Goal: Task Accomplishment & Management: Use online tool/utility

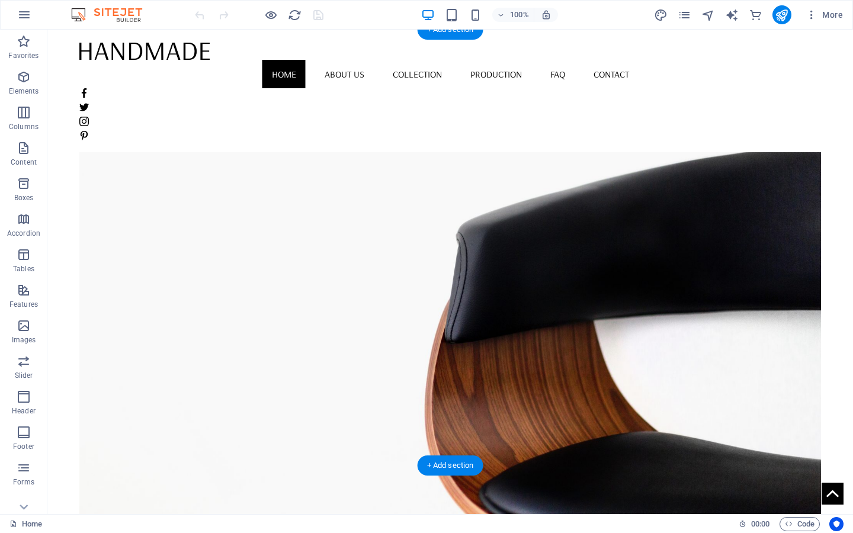
click at [499, 176] on figure at bounding box center [449, 300] width 741 height 436
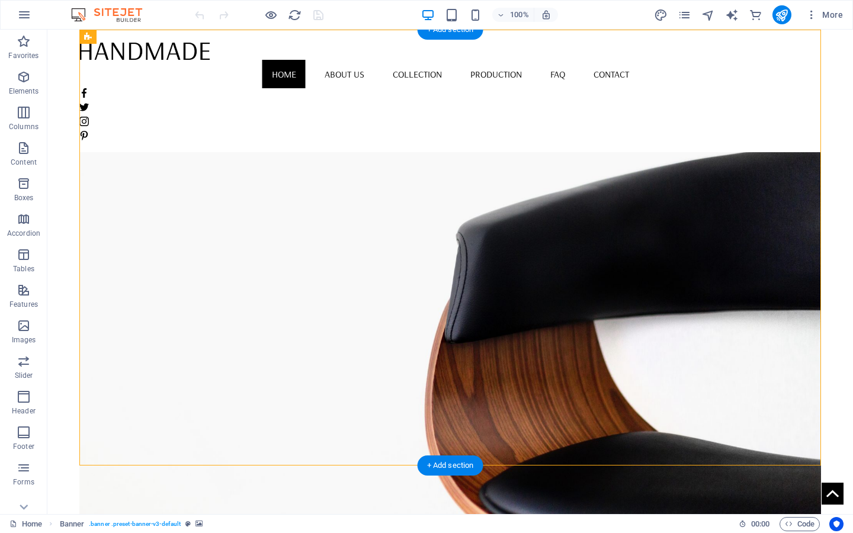
click at [507, 225] on figure at bounding box center [449, 300] width 741 height 436
select select "vh"
select select "banner"
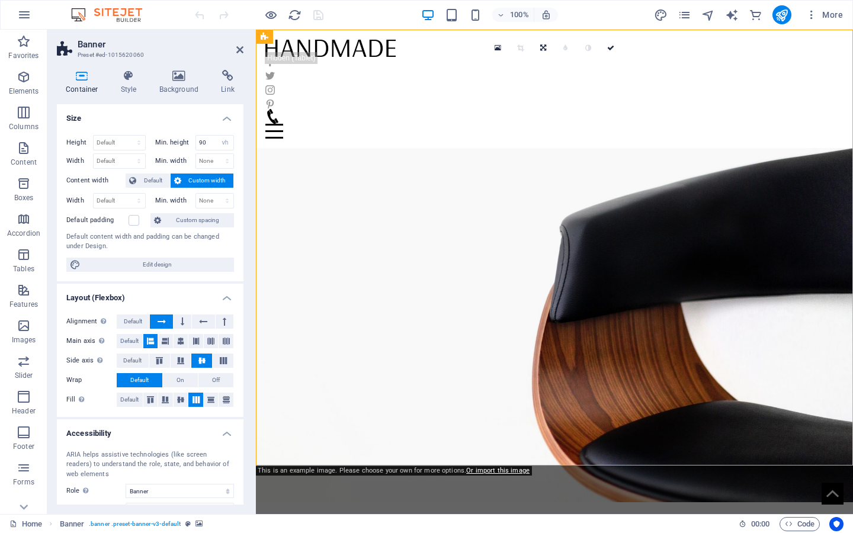
click at [364, 120] on figure at bounding box center [554, 284] width 597 height 436
click at [240, 47] on icon at bounding box center [239, 49] width 7 height 9
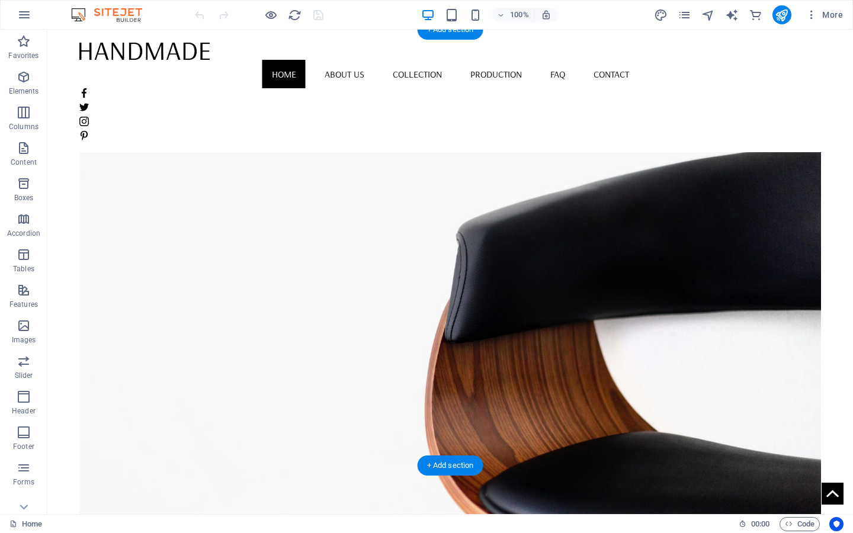
click at [675, 142] on figure at bounding box center [449, 300] width 741 height 436
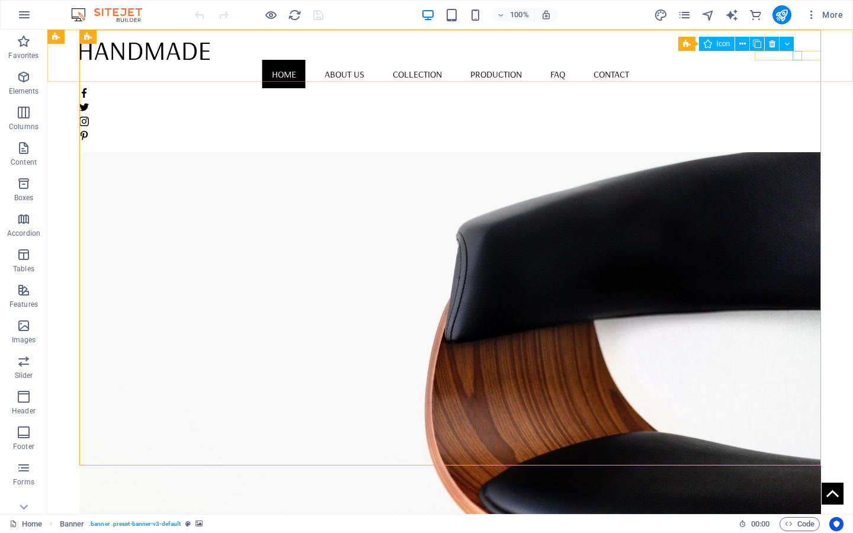
click at [798, 117] on figure at bounding box center [449, 121] width 741 height 9
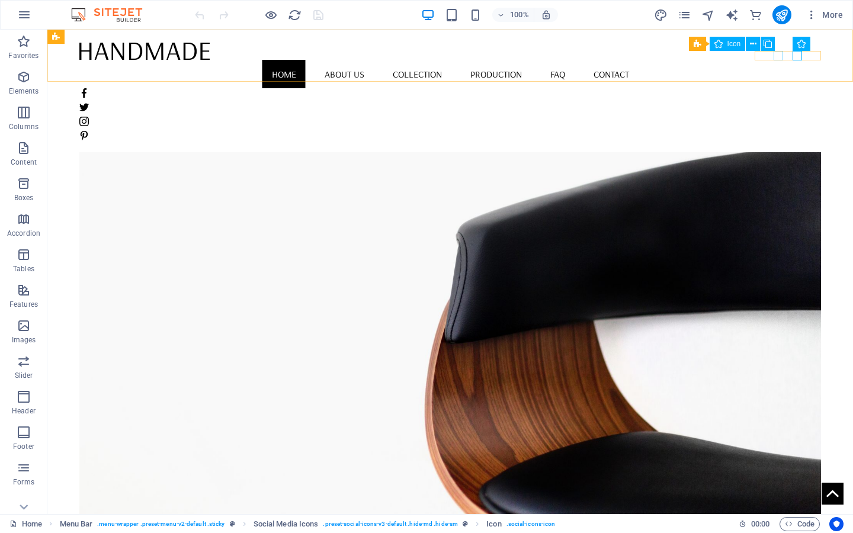
click at [775, 102] on figure at bounding box center [449, 106] width 741 height 9
click at [760, 88] on figure at bounding box center [449, 92] width 741 height 9
click at [641, 60] on nav "Home About us Collection Production FAQ Contact" at bounding box center [449, 74] width 741 height 28
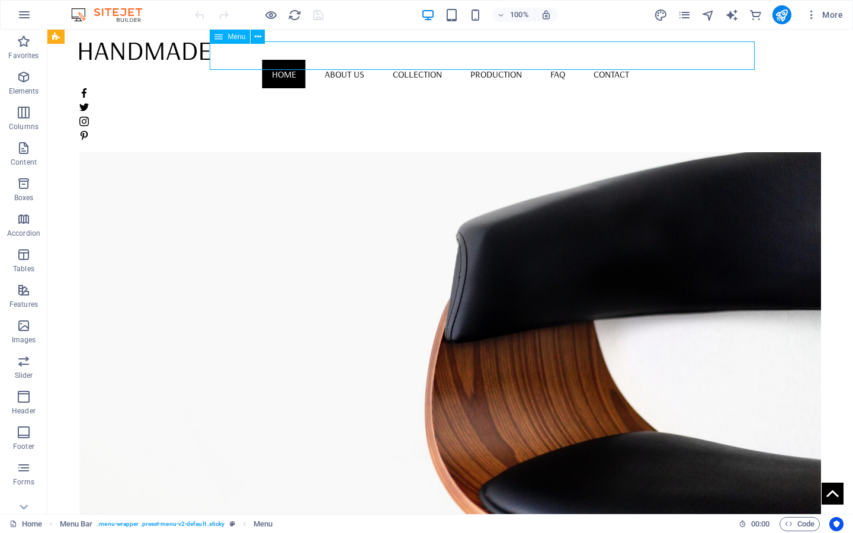
click at [579, 60] on nav "Home About us Collection Production FAQ Contact" at bounding box center [449, 74] width 741 height 28
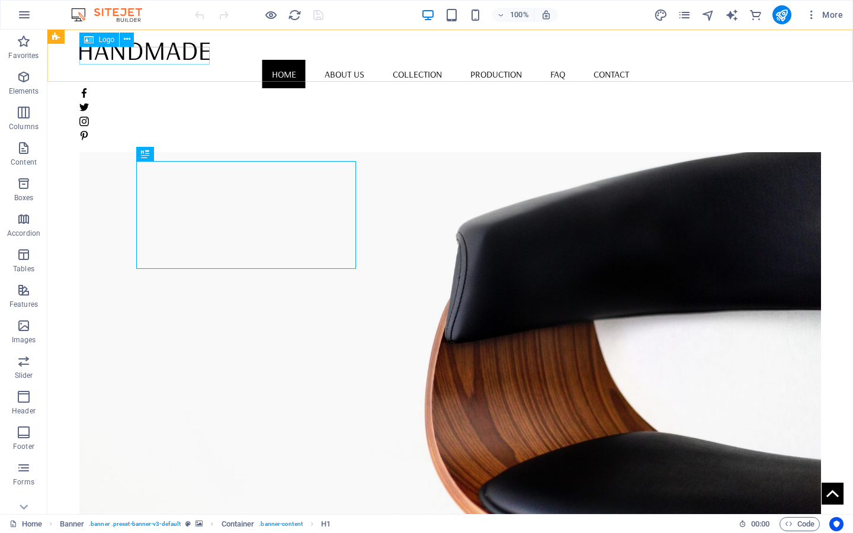
click at [179, 53] on div at bounding box center [449, 50] width 741 height 18
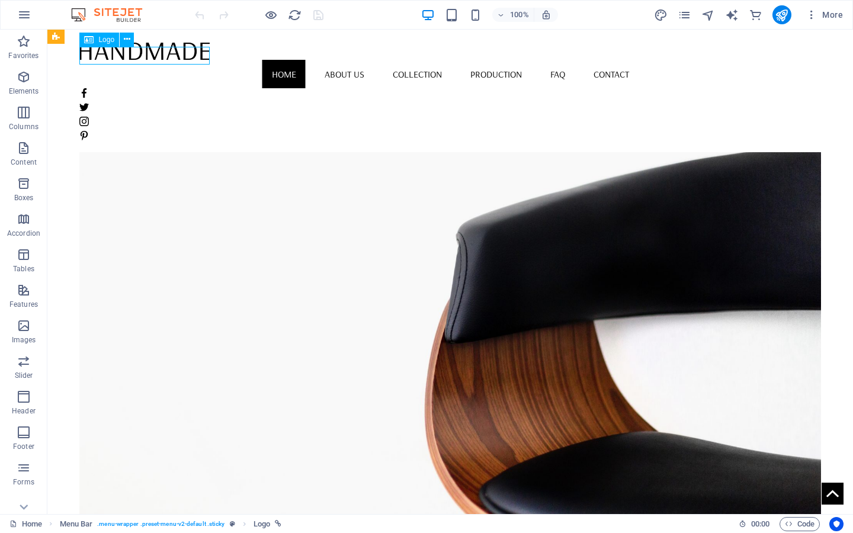
click at [179, 53] on div at bounding box center [449, 50] width 741 height 18
select select "px"
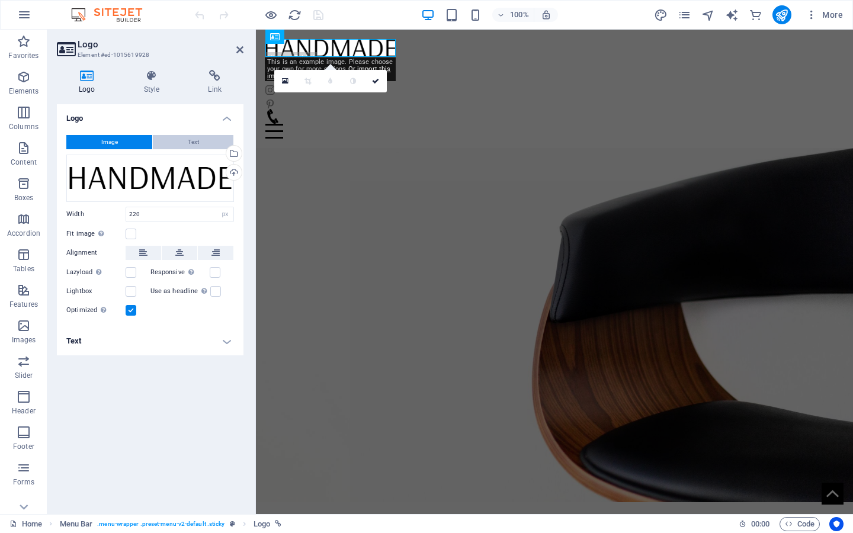
click at [175, 136] on button "Text" at bounding box center [193, 142] width 81 height 14
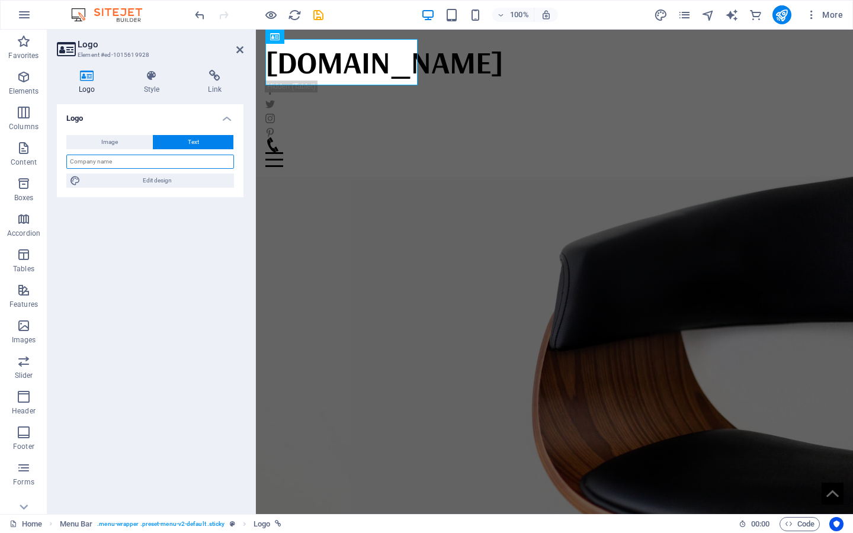
click at [155, 162] on input "text" at bounding box center [150, 162] width 168 height 14
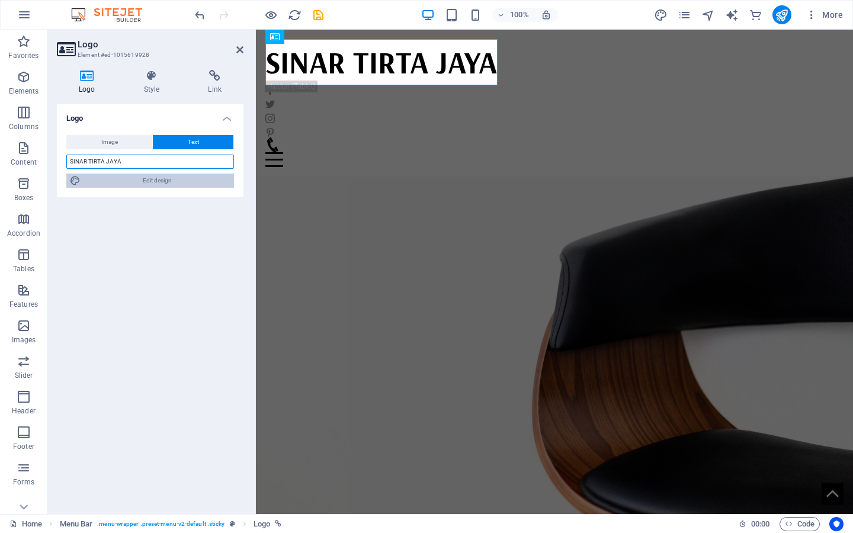
type input "SINAR TIRTA JAYA"
drag, startPoint x: 156, startPoint y: 175, endPoint x: 37, endPoint y: 213, distance: 124.9
click at [156, 175] on span "Edit design" at bounding box center [157, 181] width 146 height 14
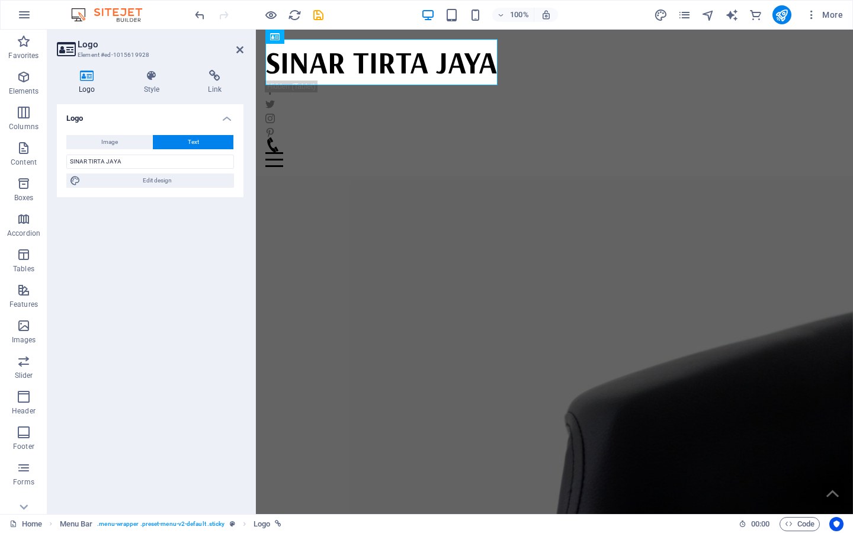
select select "rem"
select select "400"
select select "px"
select select "rem"
select select "700"
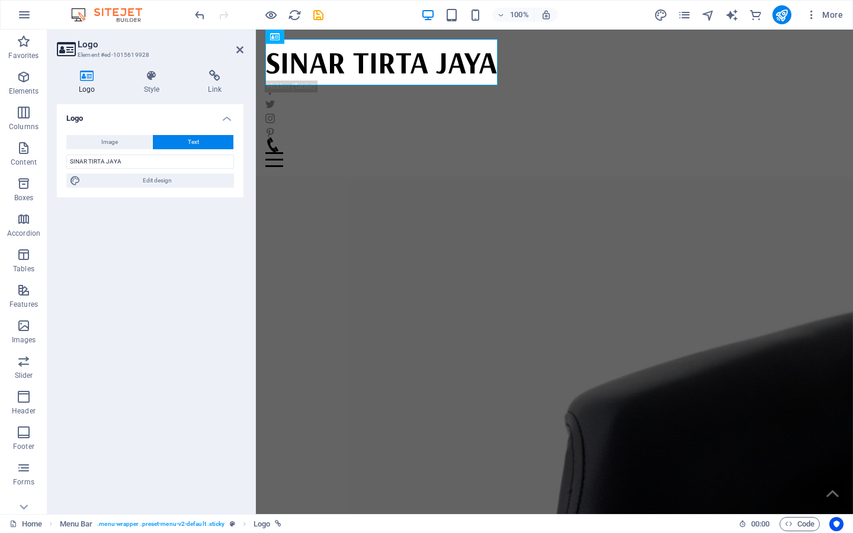
select select "px"
select select "rem"
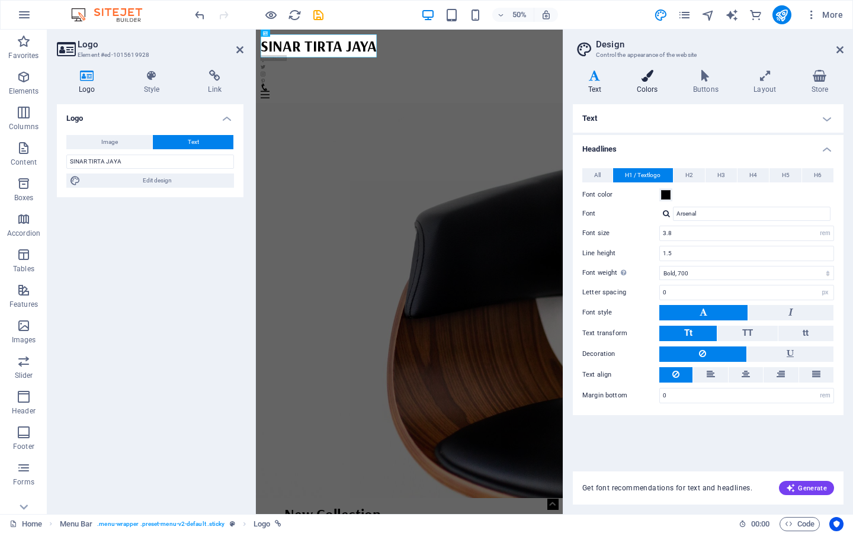
click at [659, 80] on icon at bounding box center [647, 76] width 52 height 12
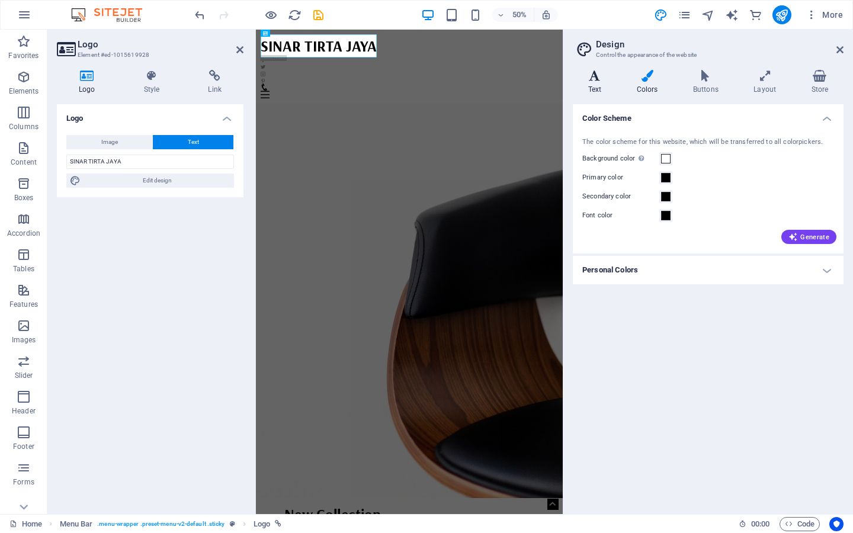
click at [578, 70] on icon at bounding box center [595, 76] width 44 height 12
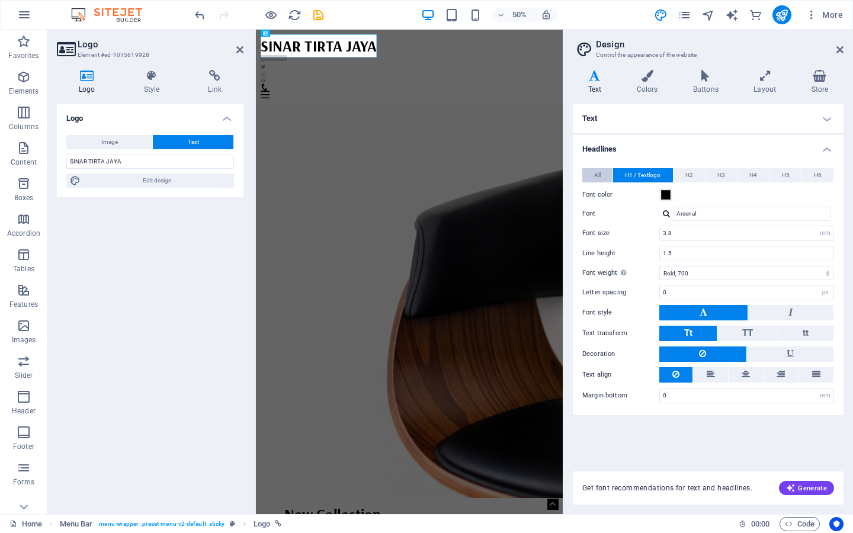
click at [606, 175] on button "All" at bounding box center [597, 175] width 30 height 14
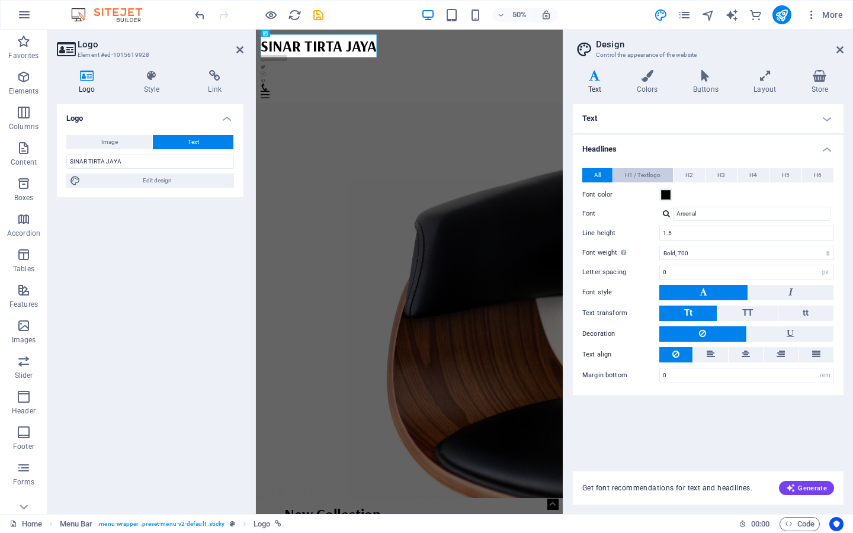
click at [638, 175] on span "H1 / Textlogo" at bounding box center [643, 175] width 36 height 14
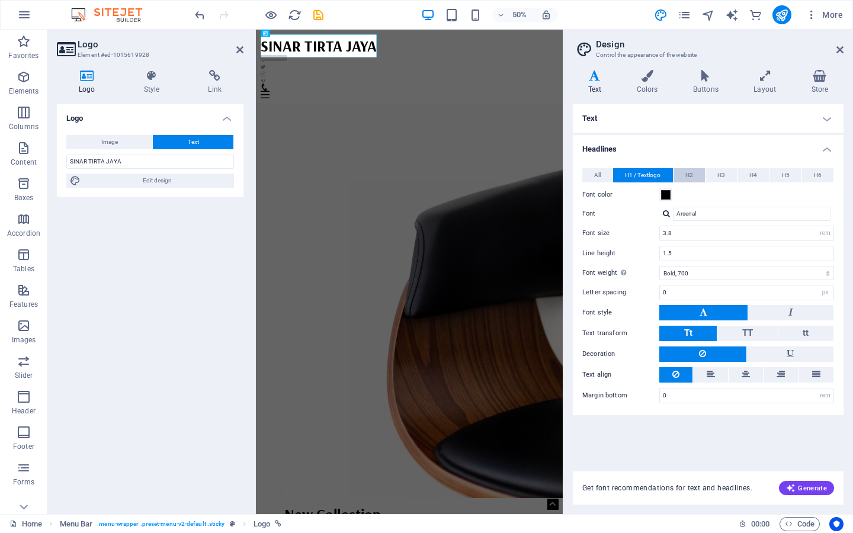
click at [702, 175] on button "H2" at bounding box center [688, 175] width 31 height 14
click at [653, 175] on span "H1 / Textlogo" at bounding box center [643, 175] width 36 height 14
click at [665, 211] on div at bounding box center [666, 214] width 7 height 8
click at [700, 248] on div "Manage fonts →" at bounding box center [754, 245] width 156 height 15
select select "popularity"
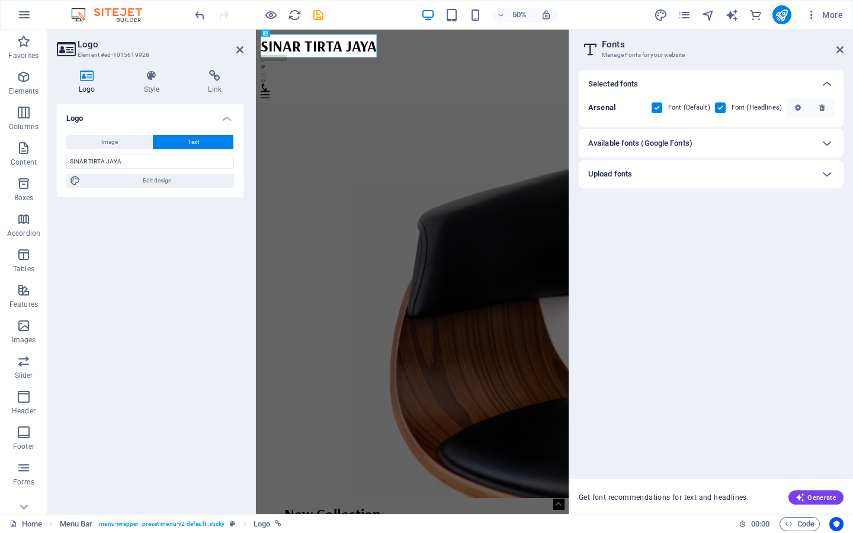
click at [673, 139] on h6 "Available fonts (Google Fonts)" at bounding box center [640, 143] width 104 height 14
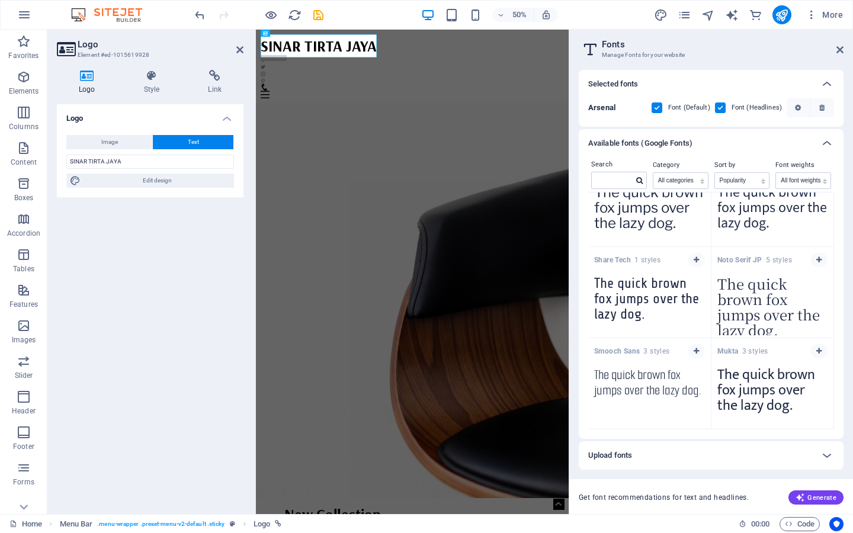
scroll to position [2878, 0]
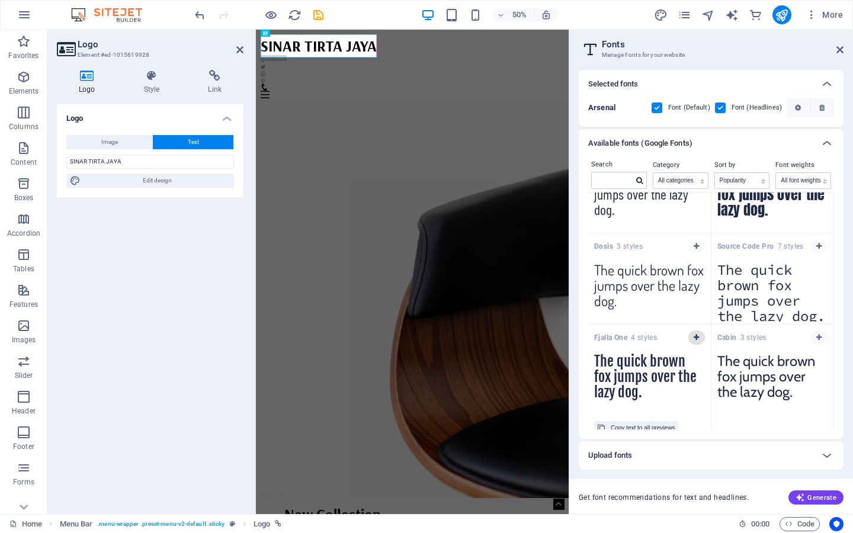
click at [696, 337] on icon "button" at bounding box center [695, 337] width 5 height 7
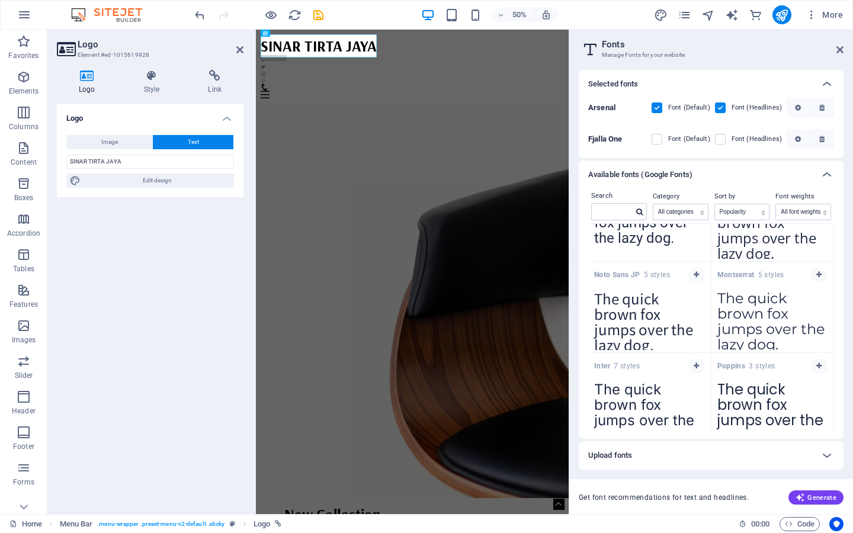
scroll to position [0, 0]
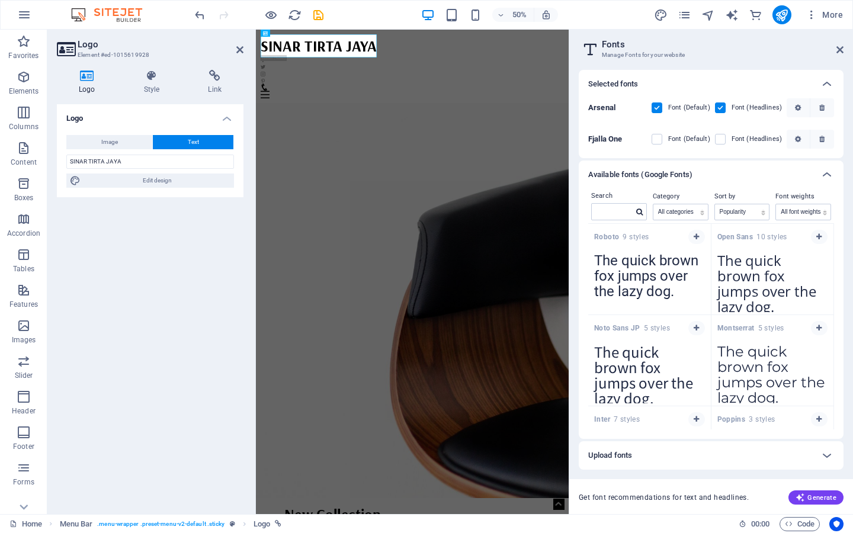
click at [722, 472] on div "Selected fonts Arsenal Font (Default) Font (Headlines) Fjalla One Font (Default…" at bounding box center [711, 287] width 284 height 454
click at [725, 445] on div "Upload fonts" at bounding box center [711, 455] width 265 height 28
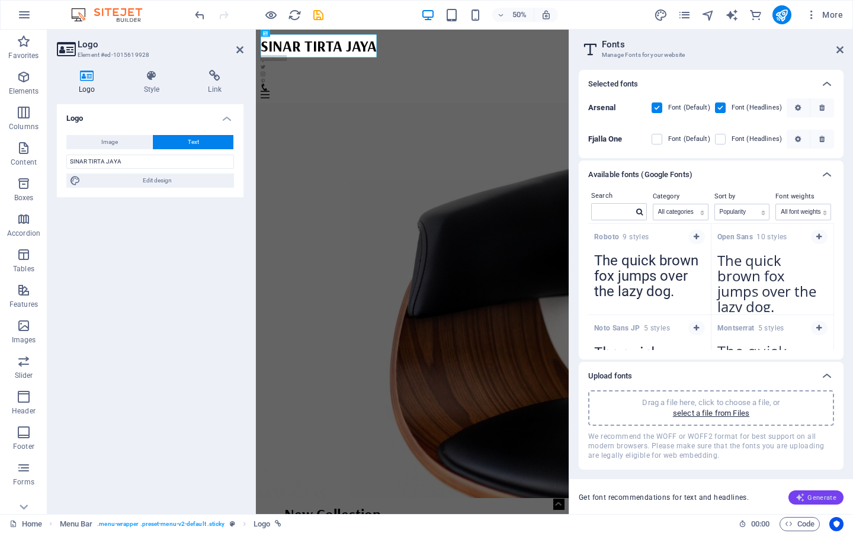
click at [814, 498] on span "Generate" at bounding box center [815, 497] width 41 height 9
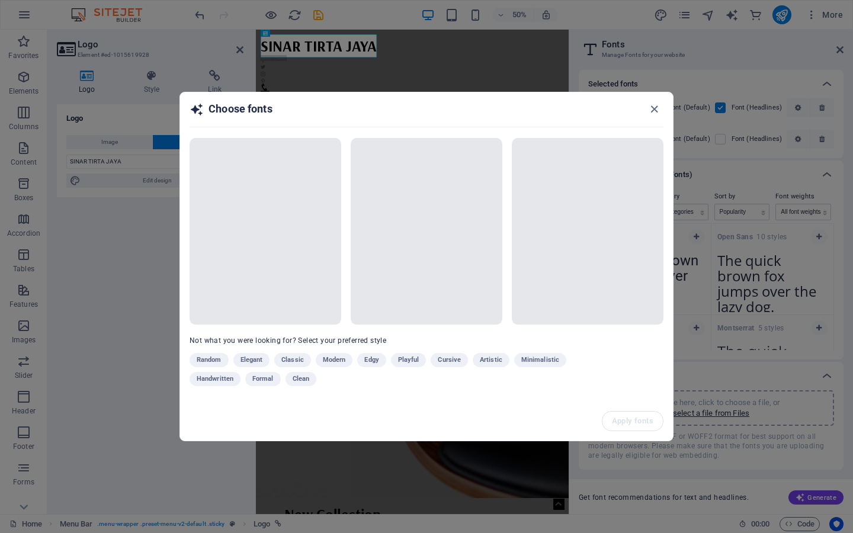
click at [411, 361] on div "Random Elegant Classic Modern Edgy Playful Cursive Artistic Minimalistic Handwr…" at bounding box center [397, 372] width 415 height 38
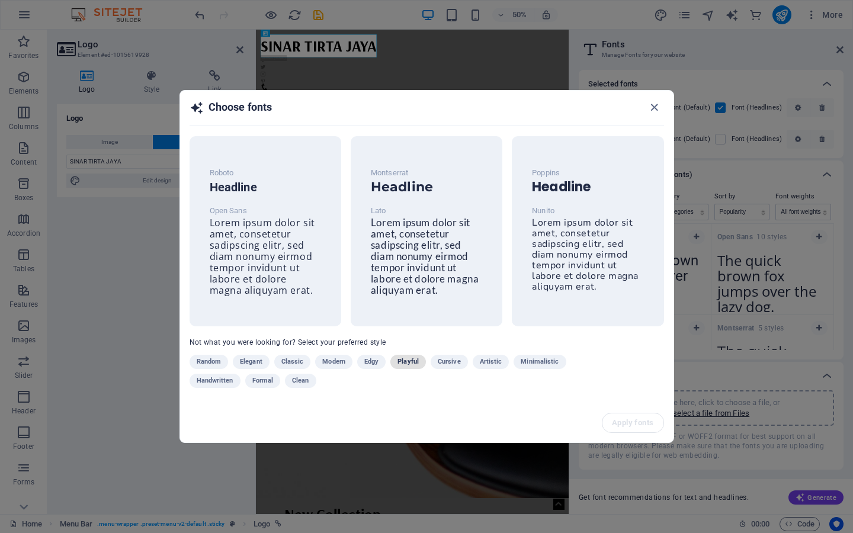
click at [404, 356] on span "Playful" at bounding box center [407, 362] width 21 height 14
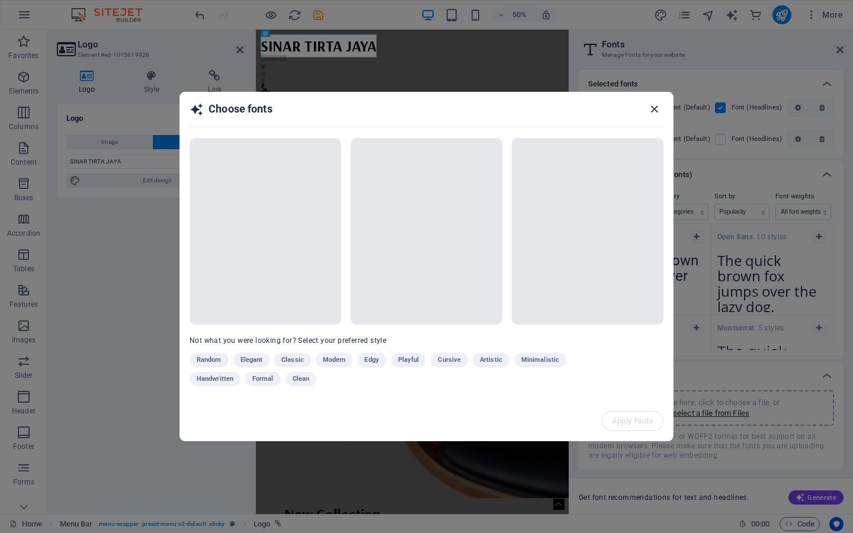
click at [654, 110] on icon "button" at bounding box center [654, 109] width 14 height 14
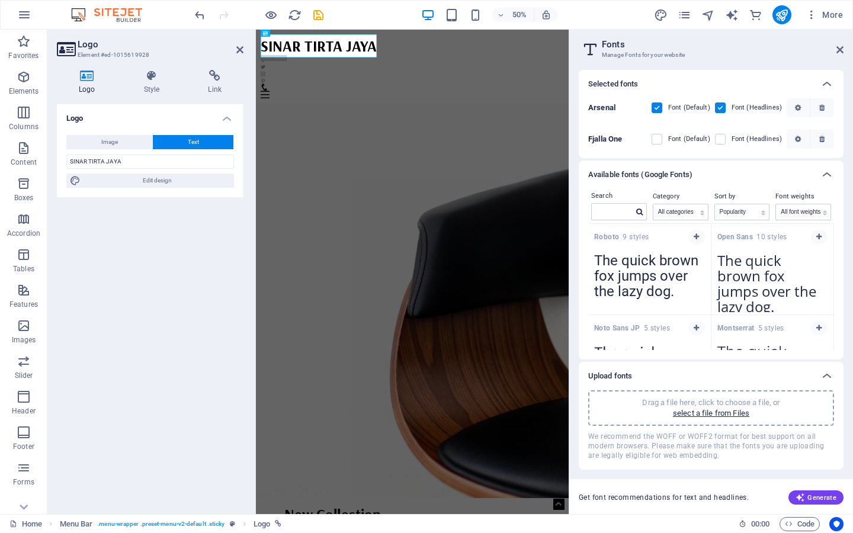
click at [457, 532] on figure at bounding box center [568, 531] width 625 height 872
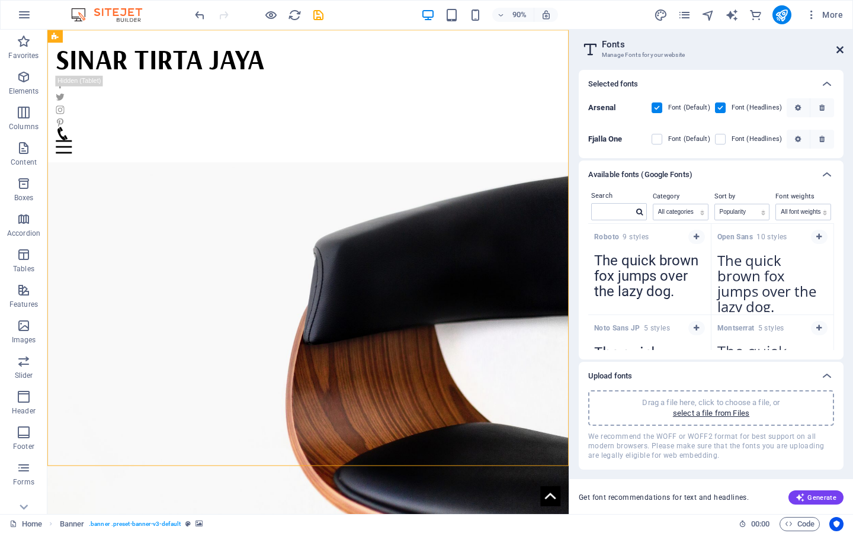
click at [838, 48] on icon at bounding box center [839, 49] width 7 height 9
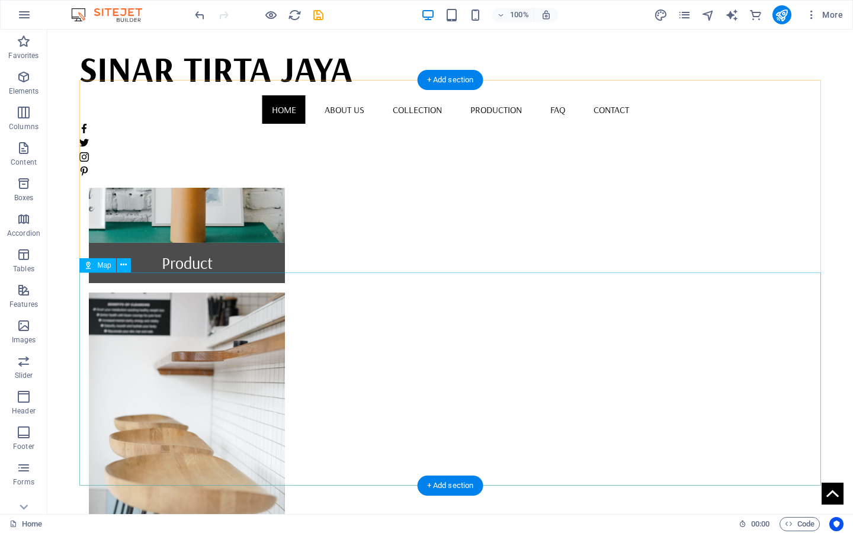
scroll to position [1014, 0]
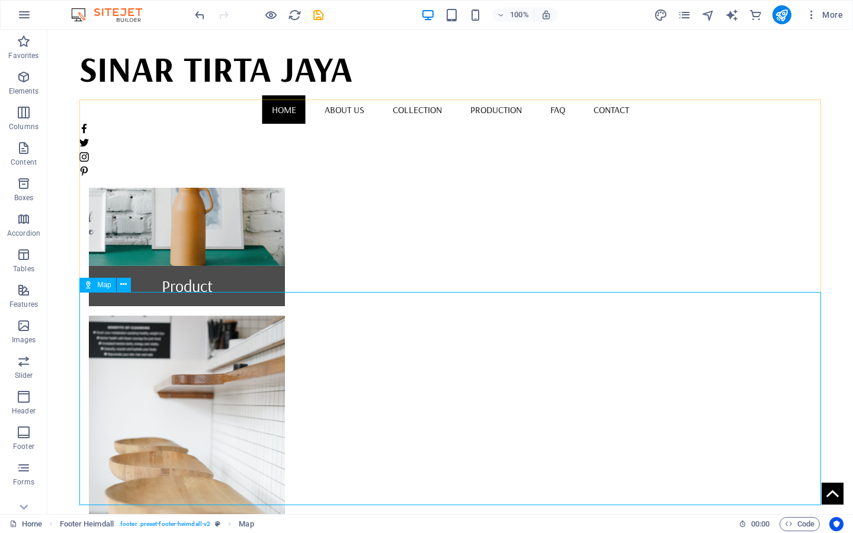
click at [109, 287] on span "Map" at bounding box center [104, 284] width 14 height 7
click at [120, 285] on icon at bounding box center [123, 284] width 7 height 12
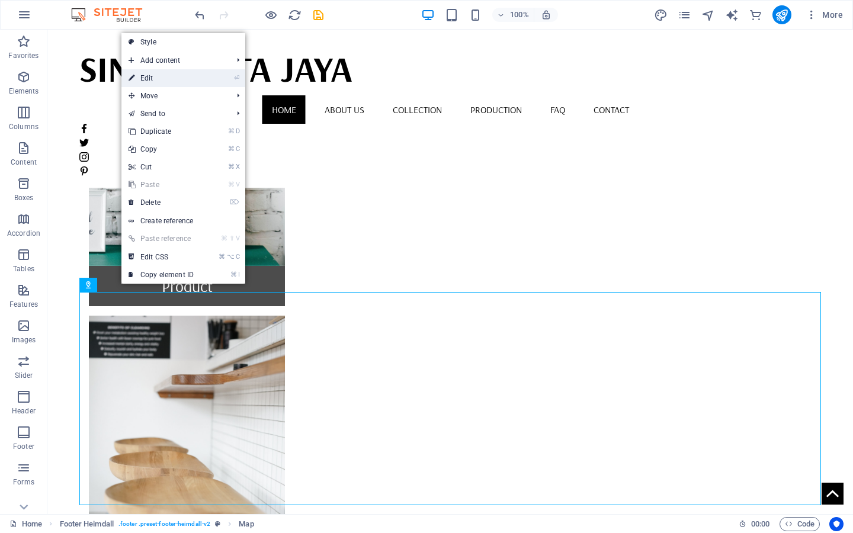
click at [209, 75] on li "⏎ Edit" at bounding box center [183, 78] width 124 height 18
click at [147, 78] on link "⏎ Edit" at bounding box center [160, 78] width 79 height 18
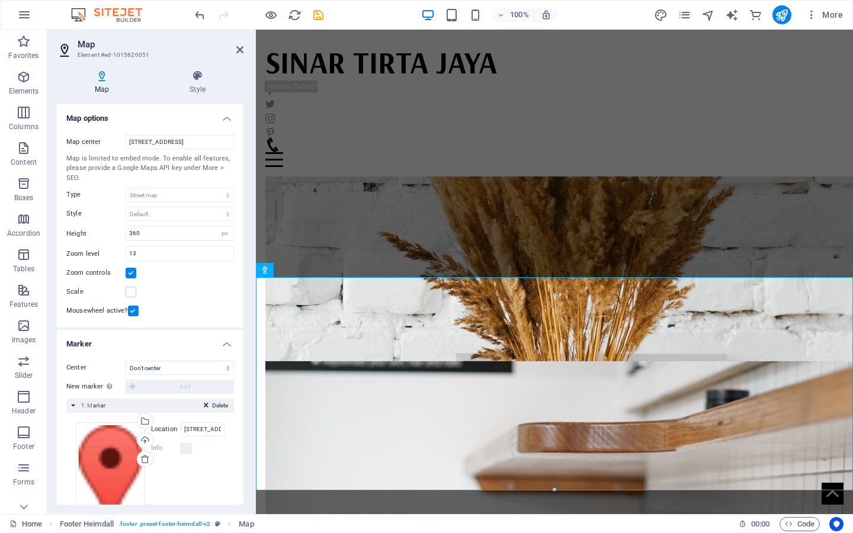
scroll to position [936, 0]
click at [158, 139] on input "300 Alamo Plaza, 78205 San Antonio, TX" at bounding box center [180, 142] width 108 height 14
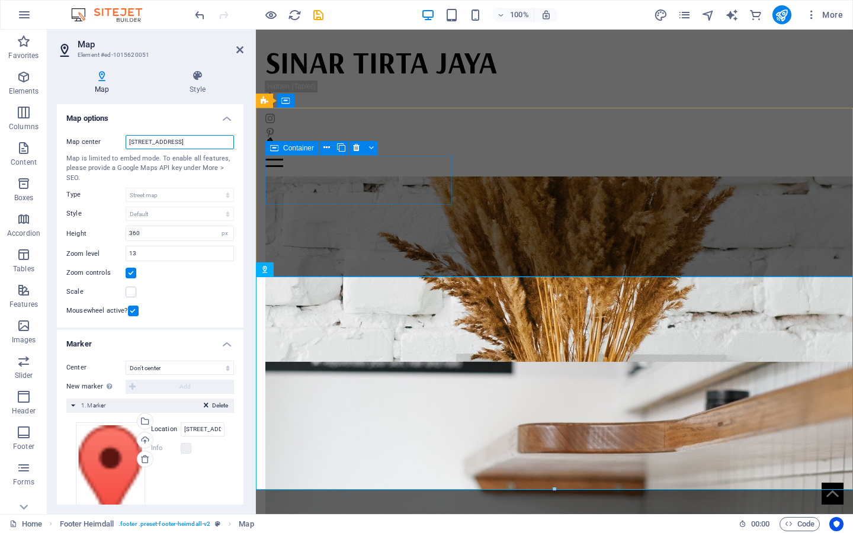
drag, startPoint x: 129, startPoint y: 140, endPoint x: 281, endPoint y: 155, distance: 152.9
click at [281, 155] on div "Map Element #ed-1015620051 Map Style Map options Map center 300 Alamo Plaza, 78…" at bounding box center [449, 272] width 805 height 484
type input "jl industri no 68 buduran sidoarjo"
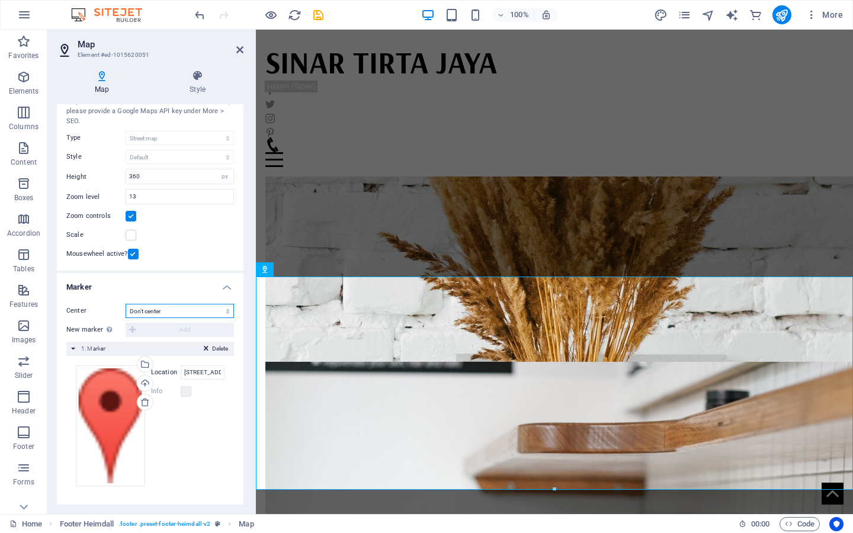
click at [168, 312] on select "Don't center Center markers Center and zoom markers" at bounding box center [180, 311] width 108 height 14
click at [126, 304] on select "Don't center Center markers Center and zoom markers" at bounding box center [180, 311] width 108 height 14
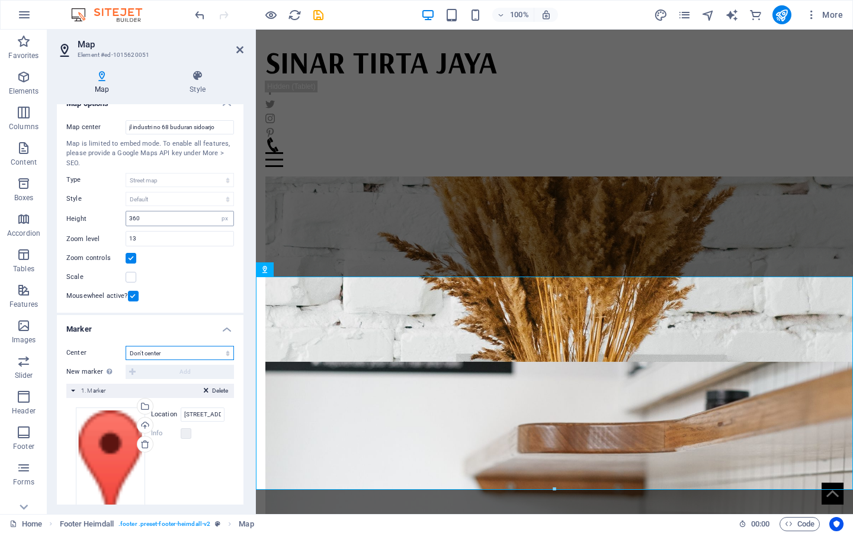
scroll to position [0, 0]
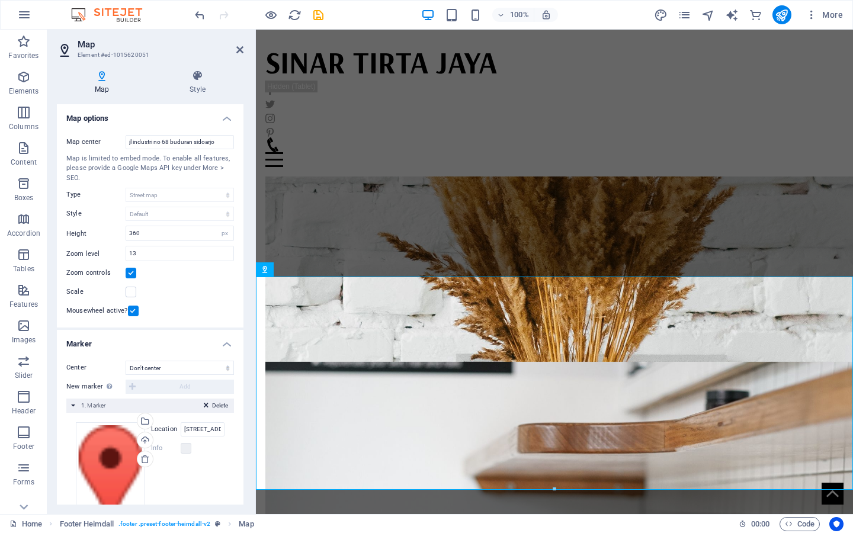
click at [89, 44] on h2 "Map" at bounding box center [161, 44] width 166 height 11
click at [107, 84] on h4 "Map" at bounding box center [104, 82] width 95 height 25
click at [235, 44] on h2 "Map" at bounding box center [161, 44] width 166 height 11
click at [237, 46] on icon at bounding box center [239, 49] width 7 height 9
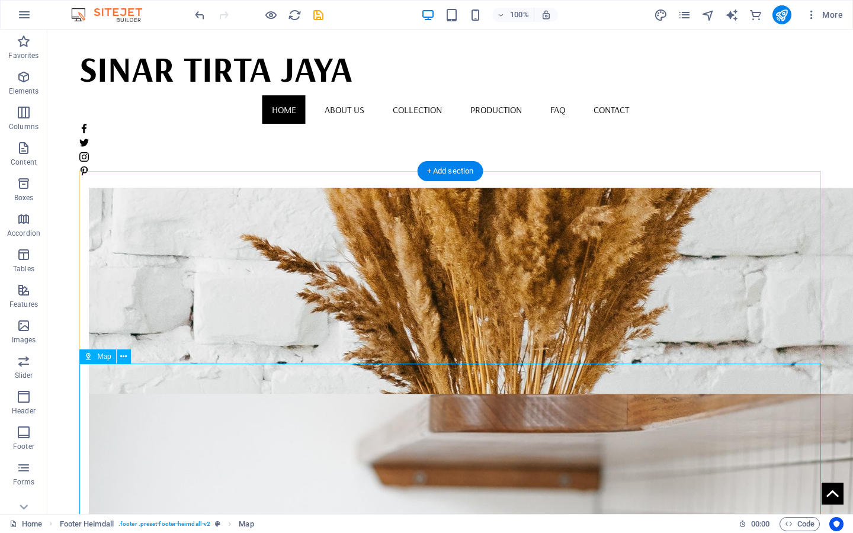
scroll to position [958, 0]
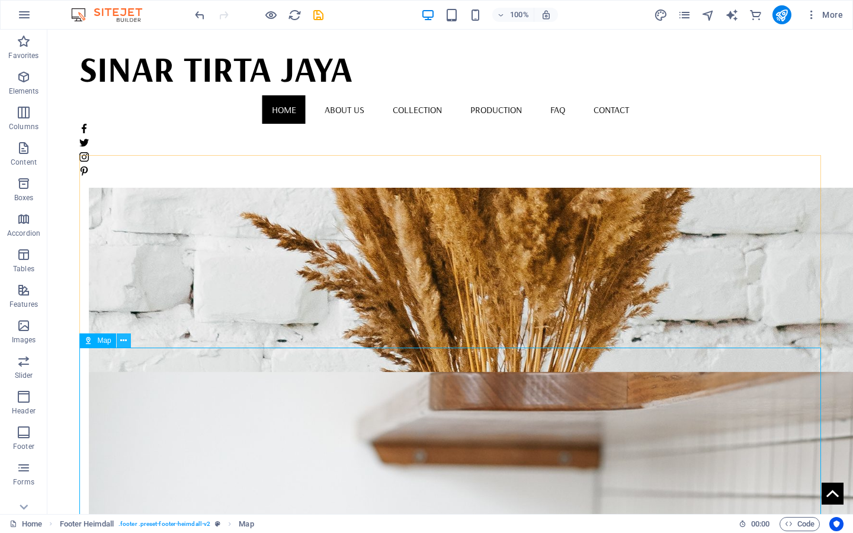
click at [123, 341] on icon at bounding box center [123, 341] width 7 height 12
click at [89, 340] on icon at bounding box center [88, 340] width 8 height 14
click at [68, 355] on body "Skip to main content SINAR TIRTA JAYA Home About us Collection Production FAQ C…" at bounding box center [449, 511] width 805 height 2881
click at [121, 340] on icon at bounding box center [123, 341] width 7 height 12
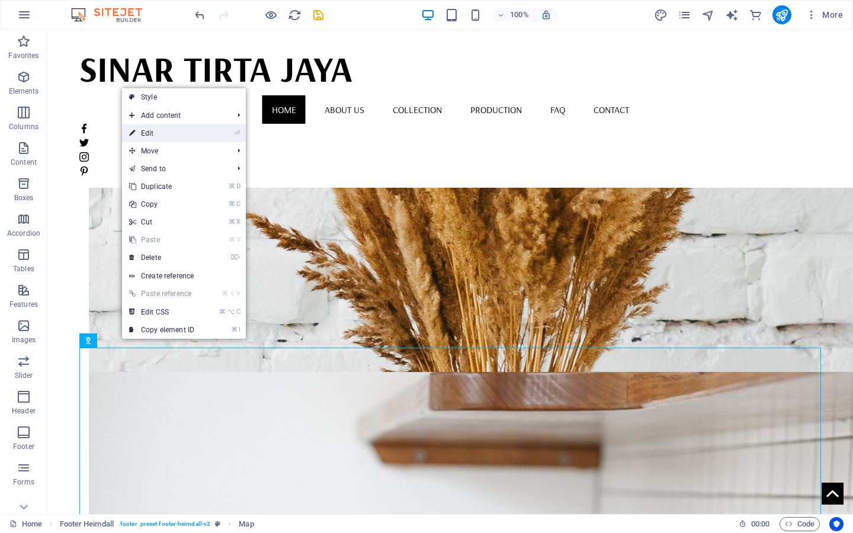
click at [224, 136] on li "⏎ Edit" at bounding box center [184, 133] width 124 height 18
click at [229, 136] on li "⏎ Edit" at bounding box center [184, 133] width 124 height 18
click at [185, 310] on link "⌘ ⌥ C Edit CSS" at bounding box center [161, 312] width 79 height 18
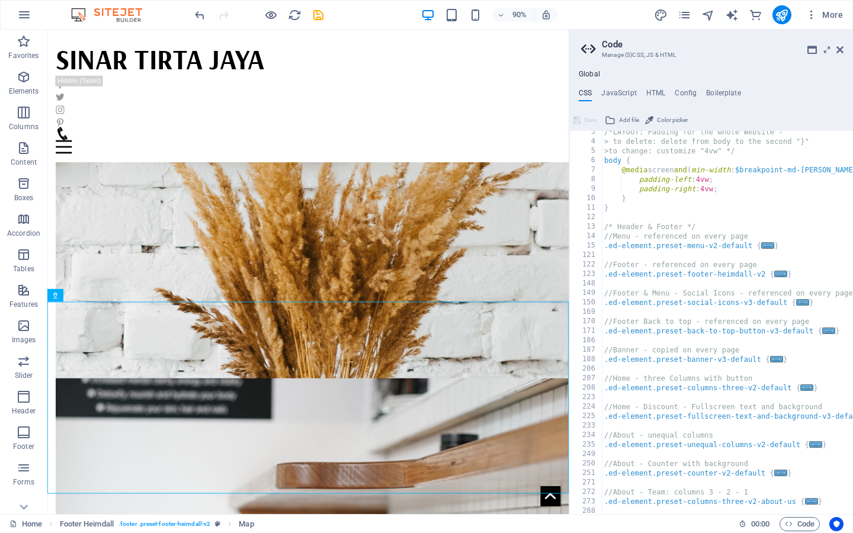
scroll to position [0, 0]
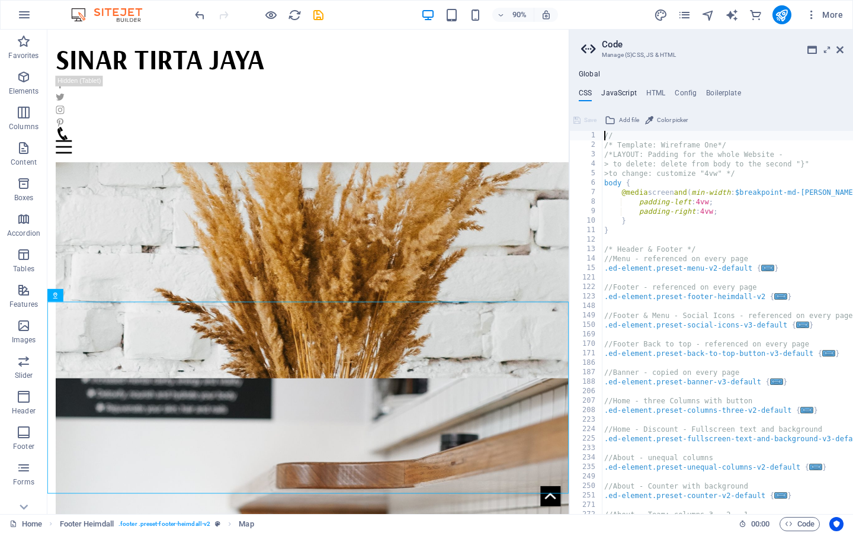
click at [621, 96] on h4 "JavaScript" at bounding box center [618, 95] width 35 height 13
type textarea "/* JS for preset "Menu V2" */"
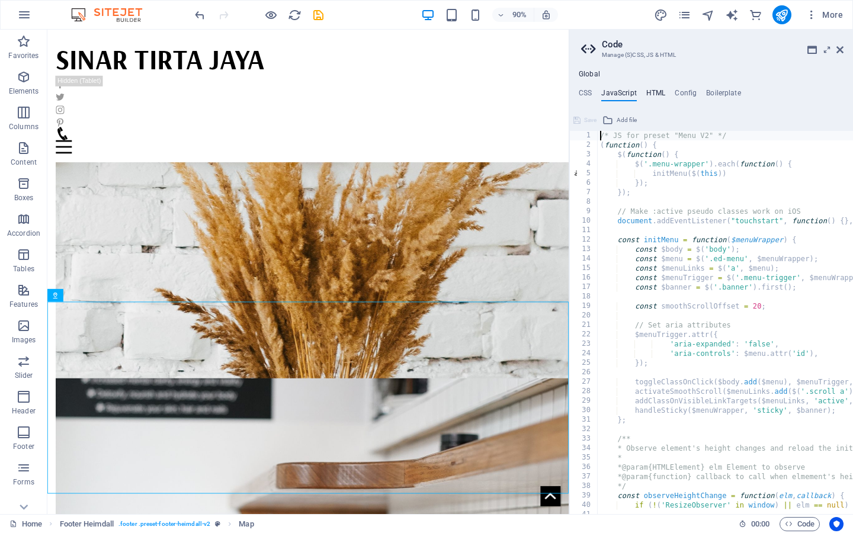
click at [657, 95] on h4 "HTML" at bounding box center [656, 95] width 20 height 13
type textarea "<a href="#main-content" class="wv-link-content button">Skip to main content</a>"
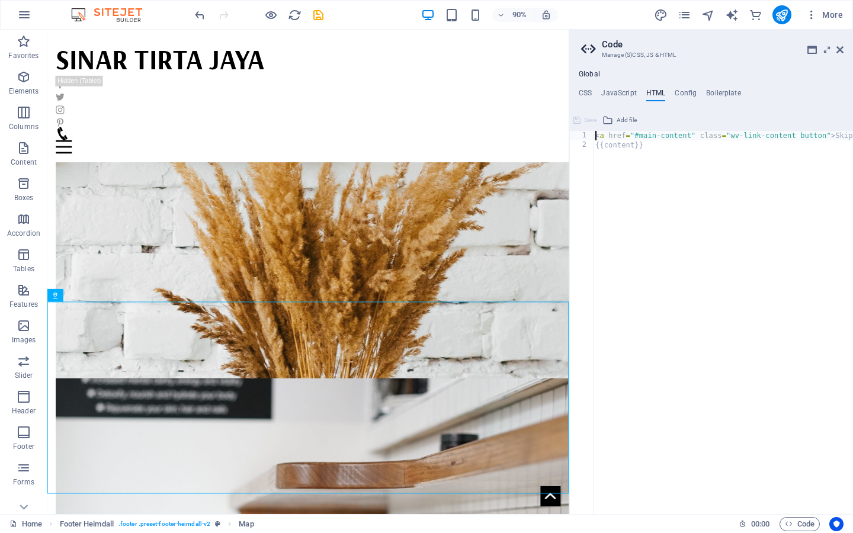
click at [695, 93] on ul "CSS JavaScript HTML Config Boilerplate" at bounding box center [711, 95] width 284 height 13
click at [718, 92] on h4 "Boilerplate" at bounding box center [723, 95] width 35 height 13
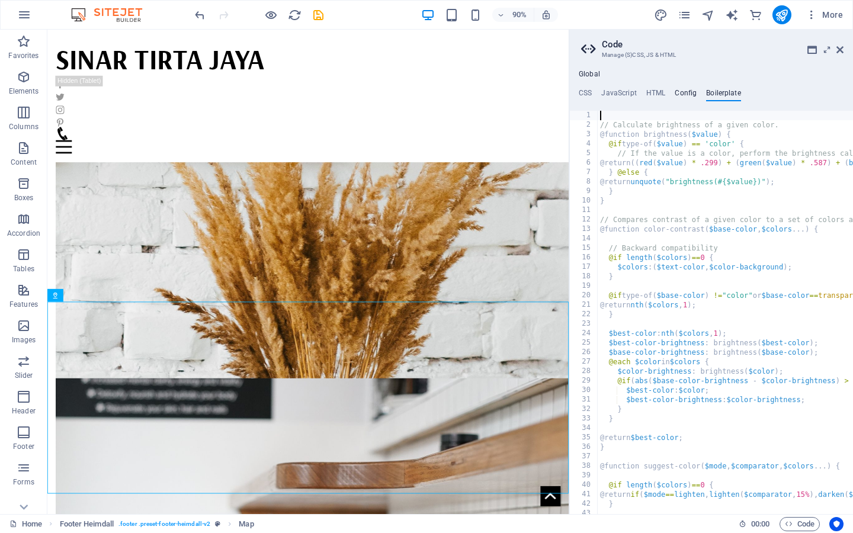
click at [683, 94] on h4 "Config" at bounding box center [686, 95] width 22 height 13
type textarea "$color-background: #ffffff;"
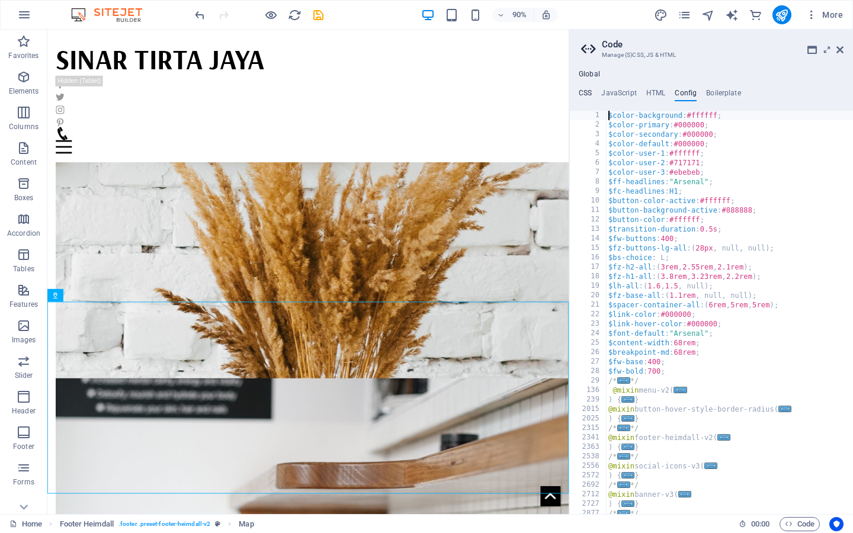
click at [588, 89] on h4 "CSS" at bounding box center [585, 95] width 13 height 13
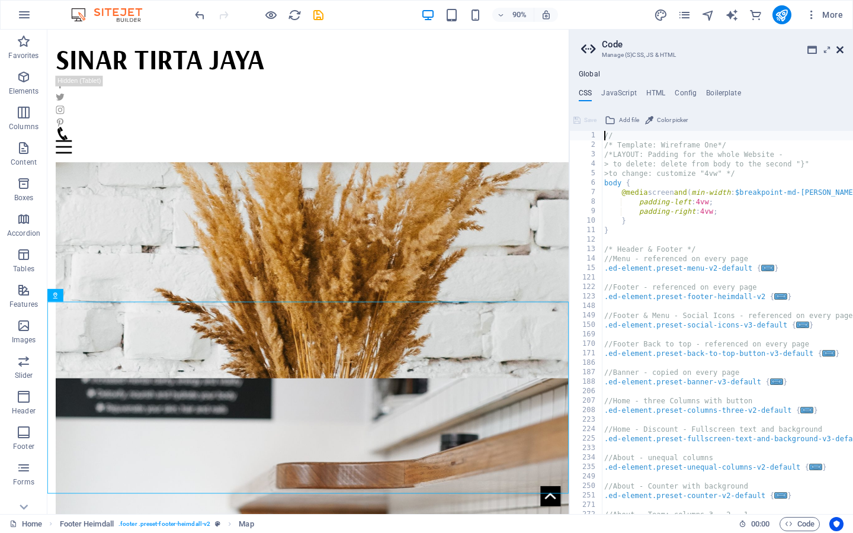
click at [839, 47] on icon at bounding box center [839, 49] width 7 height 9
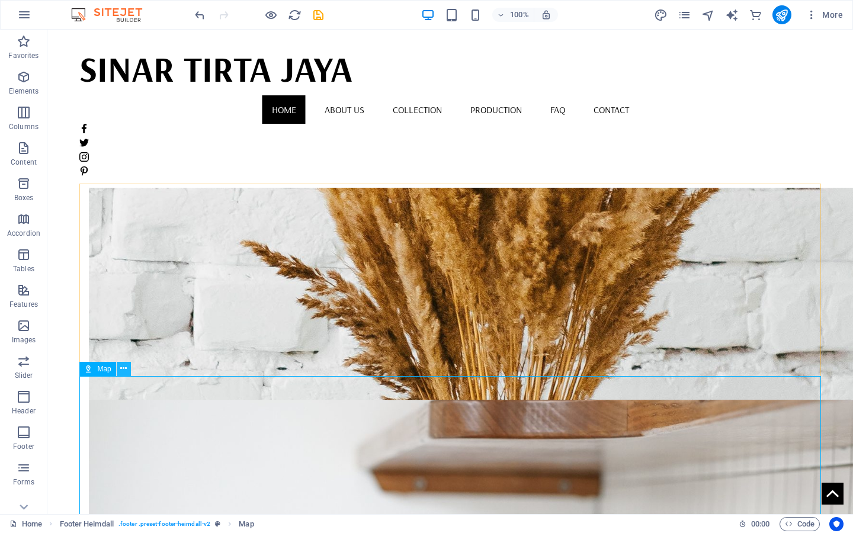
click at [121, 367] on icon at bounding box center [123, 368] width 7 height 12
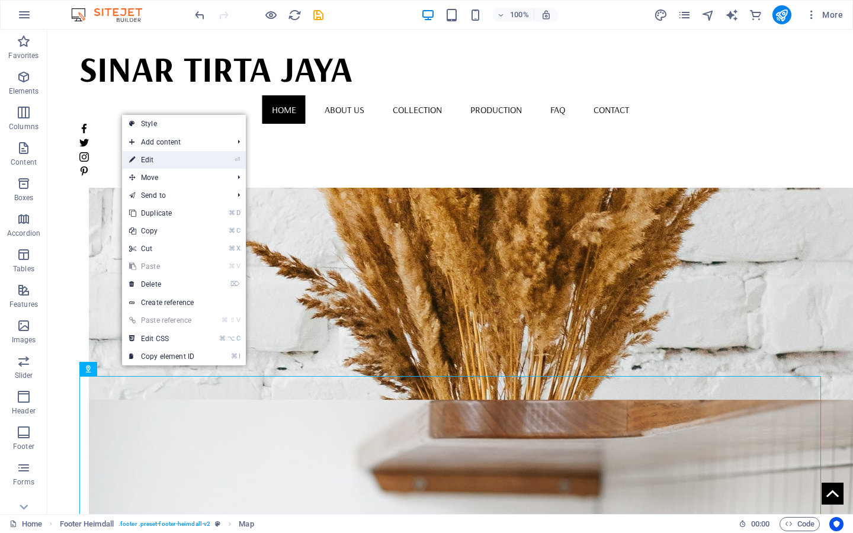
click at [176, 153] on link "⏎ Edit" at bounding box center [161, 160] width 79 height 18
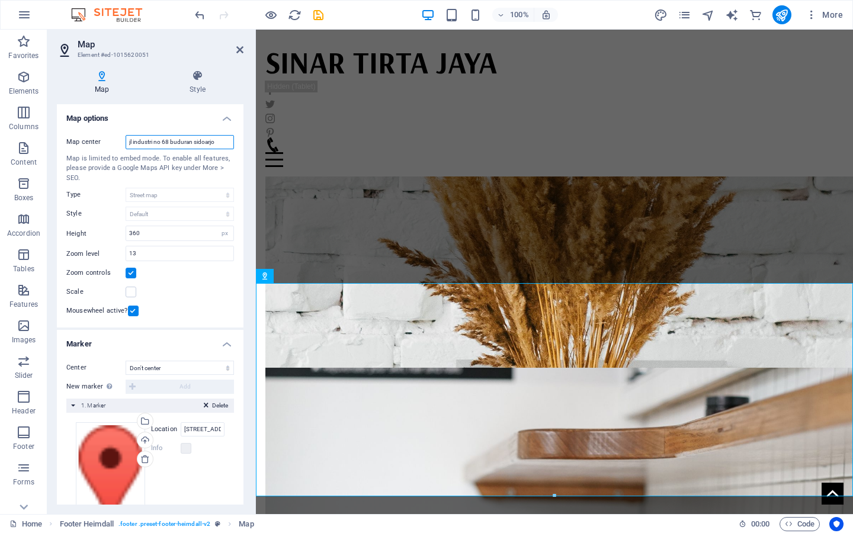
click at [216, 144] on input "jl industri no 68 buduran sidoarjo" at bounding box center [180, 142] width 108 height 14
click at [242, 50] on icon at bounding box center [239, 49] width 7 height 9
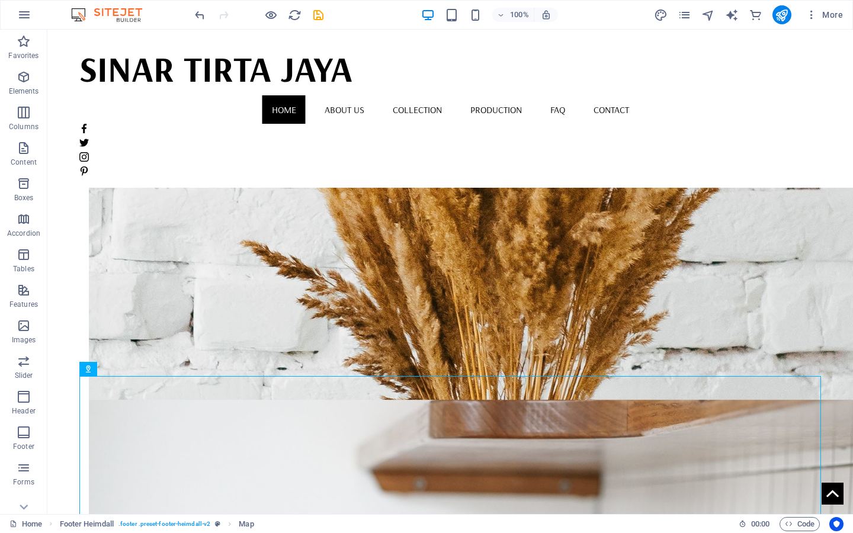
click at [130, 15] on img at bounding box center [112, 15] width 89 height 14
click at [832, 17] on span "More" at bounding box center [823, 15] width 37 height 12
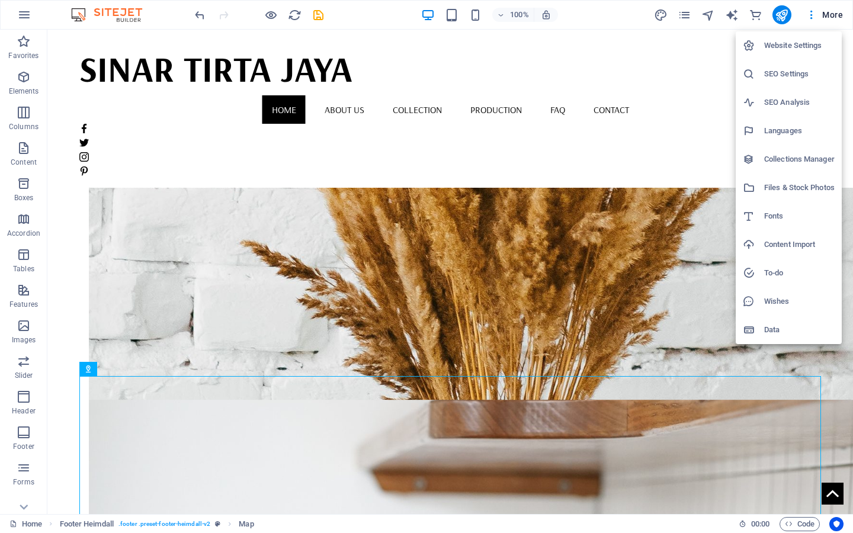
click at [26, 18] on div at bounding box center [426, 266] width 853 height 533
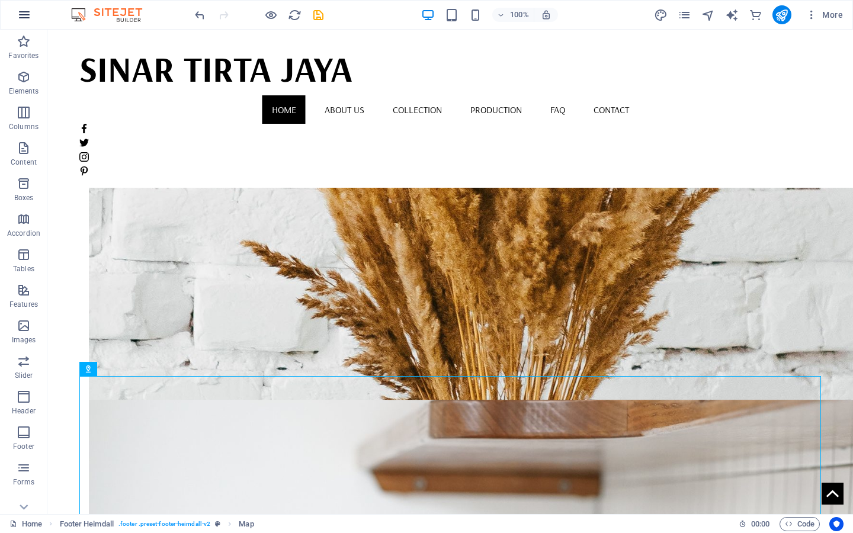
click at [23, 19] on icon "button" at bounding box center [24, 15] width 14 height 14
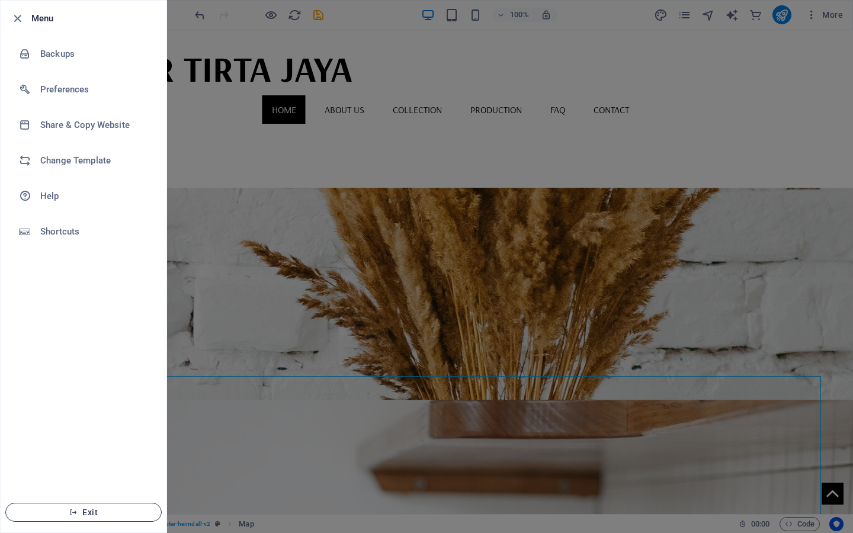
click at [72, 518] on button "Exit" at bounding box center [83, 512] width 156 height 19
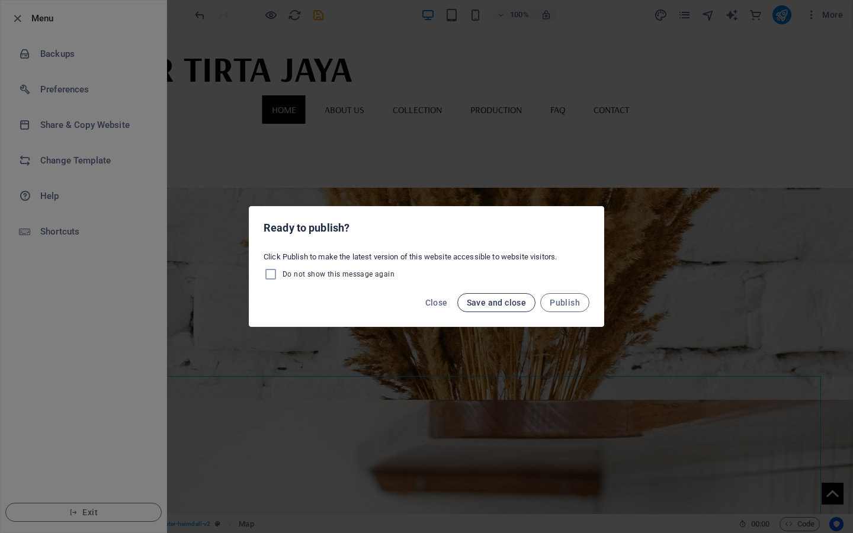
click at [509, 307] on span "Save and close" at bounding box center [497, 302] width 60 height 9
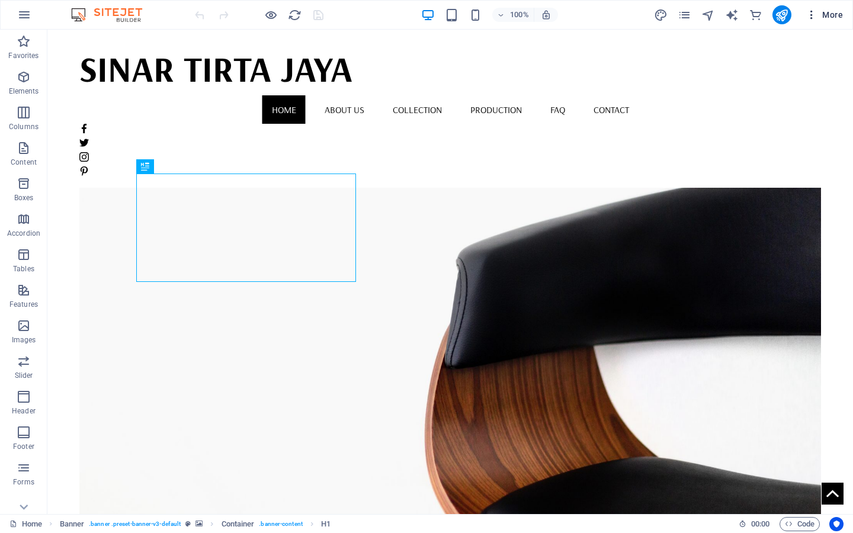
click at [826, 13] on span "More" at bounding box center [823, 15] width 37 height 12
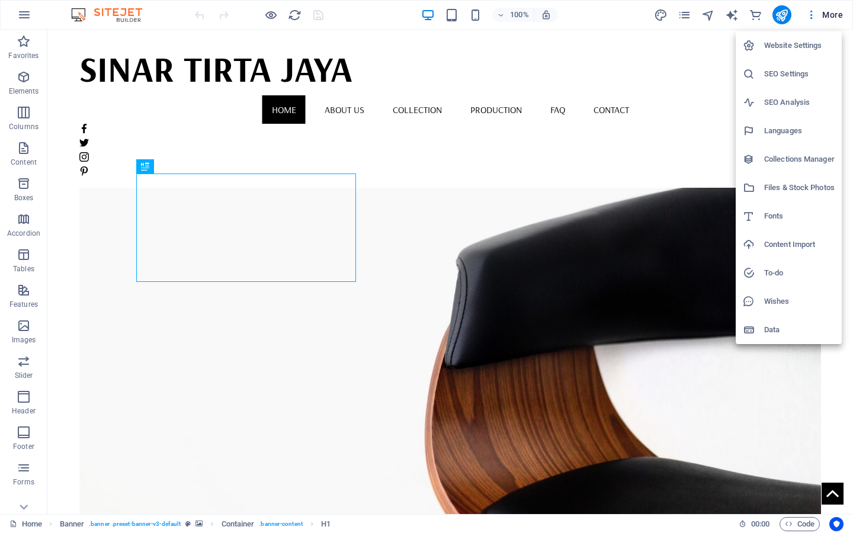
drag, startPoint x: 814, startPoint y: 9, endPoint x: 814, endPoint y: 464, distance: 454.8
click at [814, 9] on div at bounding box center [426, 266] width 853 height 533
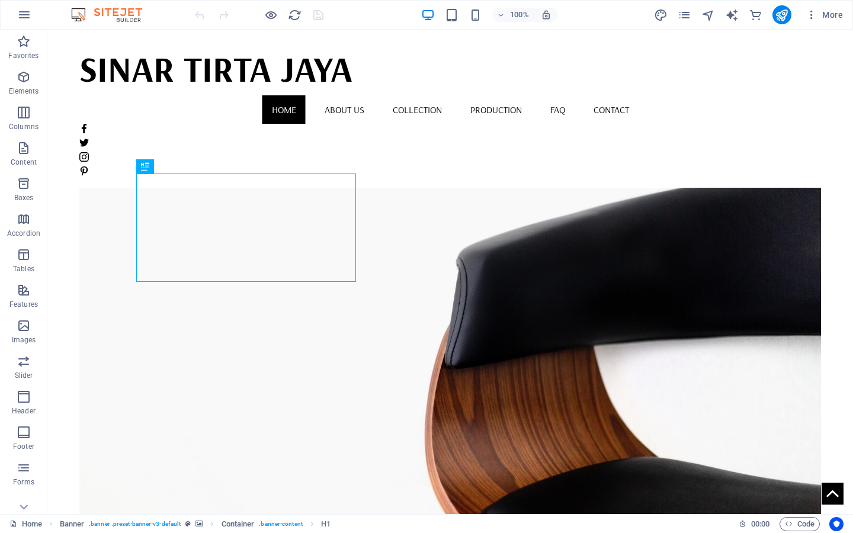
drag, startPoint x: 809, startPoint y: 11, endPoint x: 809, endPoint y: 466, distance: 454.8
click at [809, 11] on icon "button" at bounding box center [811, 15] width 12 height 12
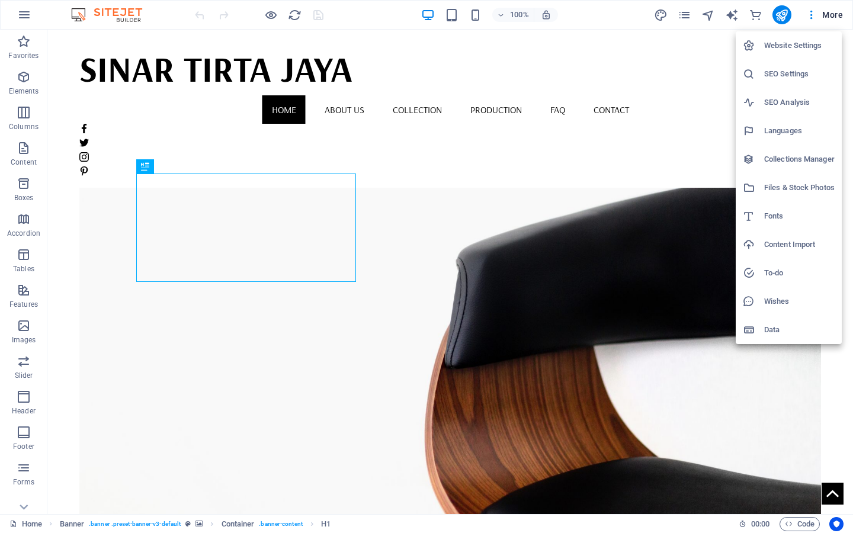
click at [664, 18] on div at bounding box center [426, 266] width 853 height 533
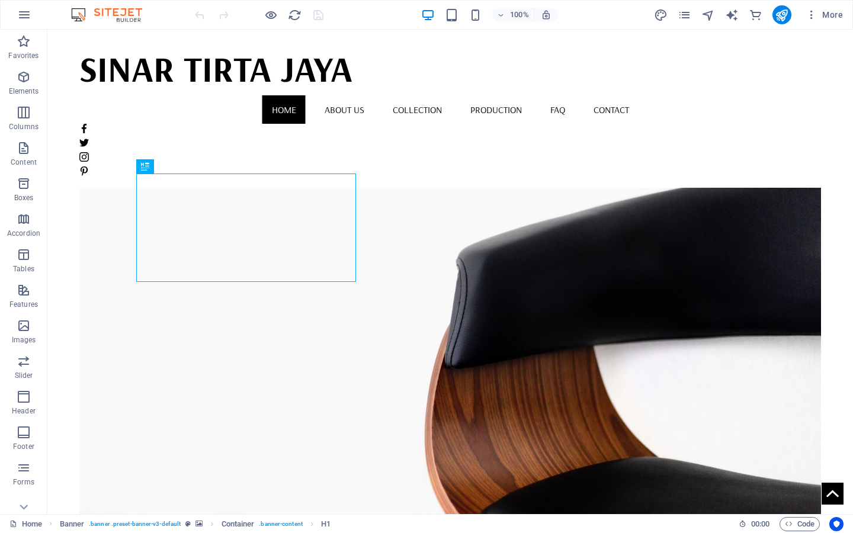
click at [664, 18] on icon "design" at bounding box center [661, 15] width 14 height 14
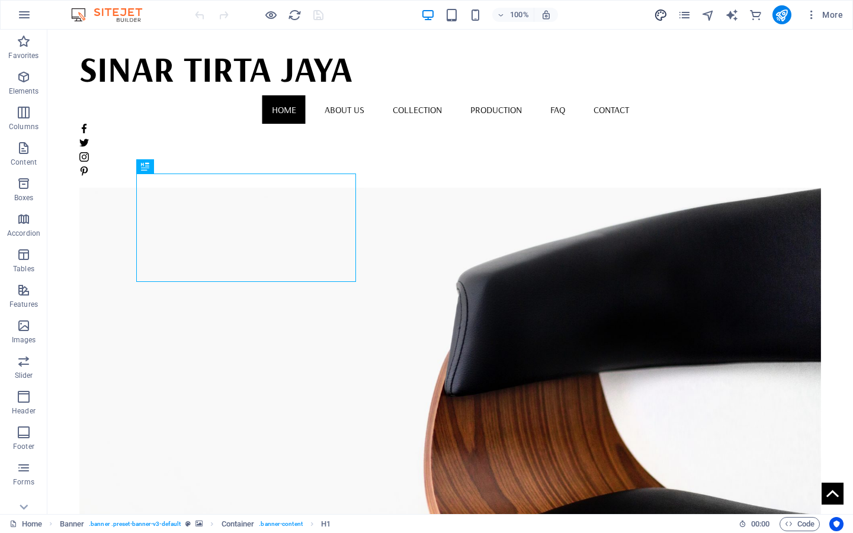
select select "rem"
select select "400"
select select "px"
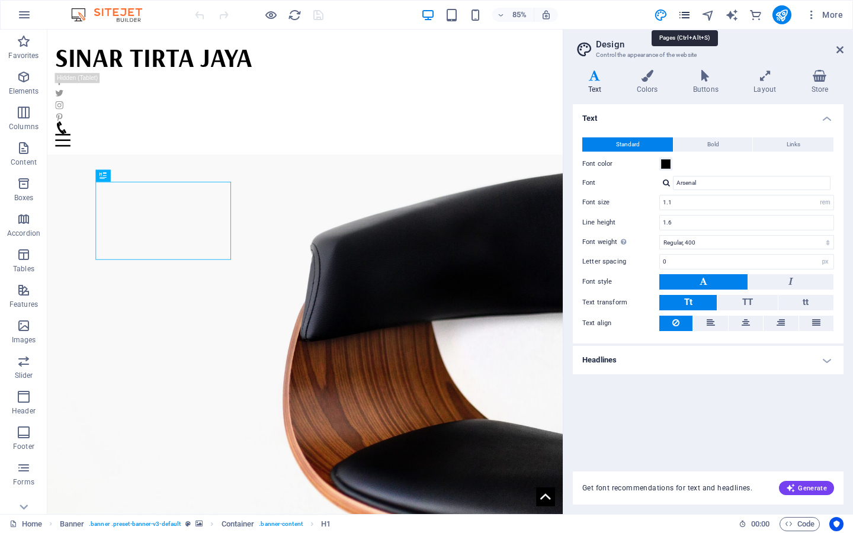
click at [689, 16] on icon "pages" at bounding box center [684, 15] width 14 height 14
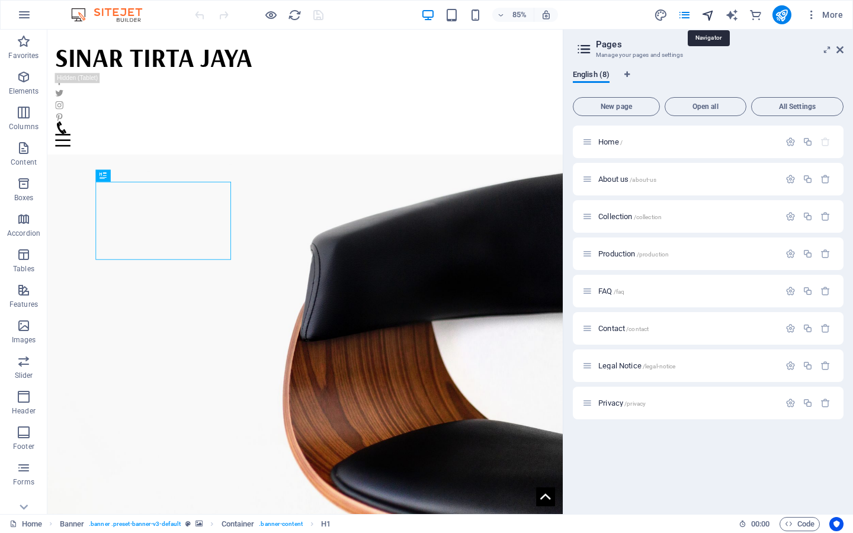
click at [707, 17] on icon "navigator" at bounding box center [708, 15] width 14 height 14
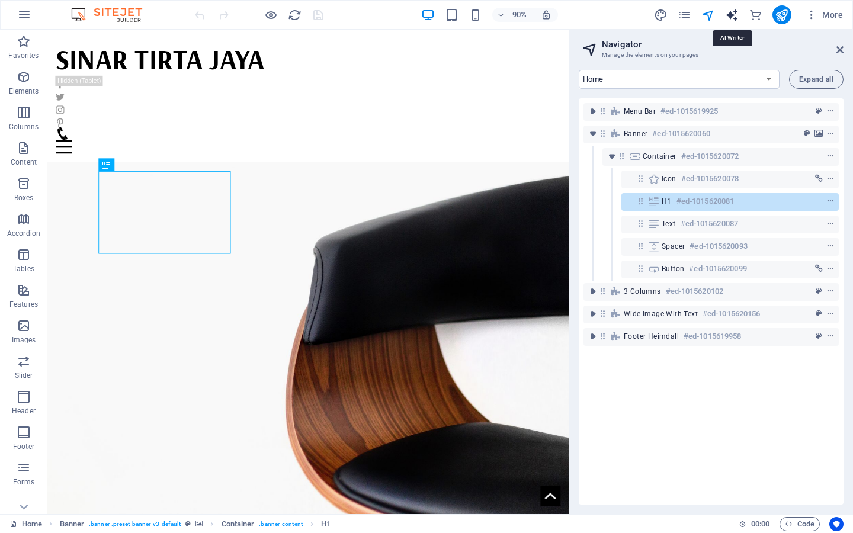
click at [738, 17] on icon "text_generator" at bounding box center [732, 15] width 14 height 14
select select "English"
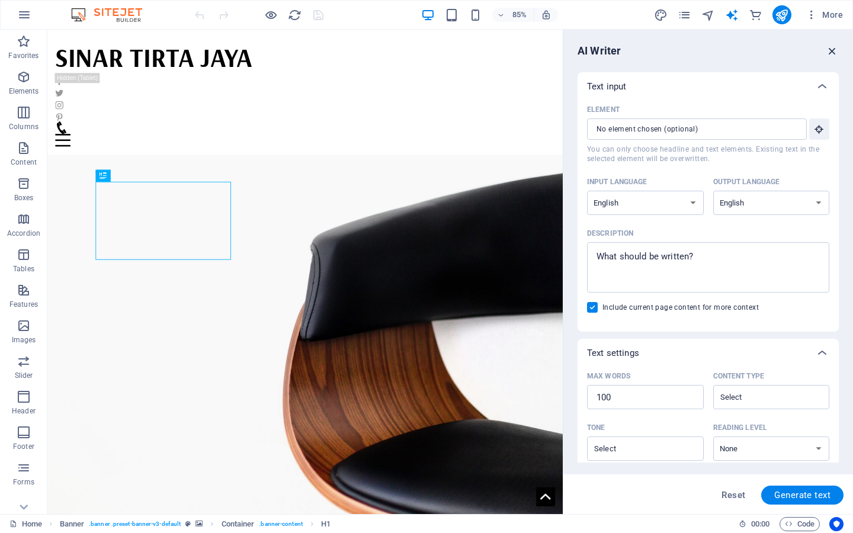
click at [832, 54] on icon "button" at bounding box center [832, 50] width 13 height 13
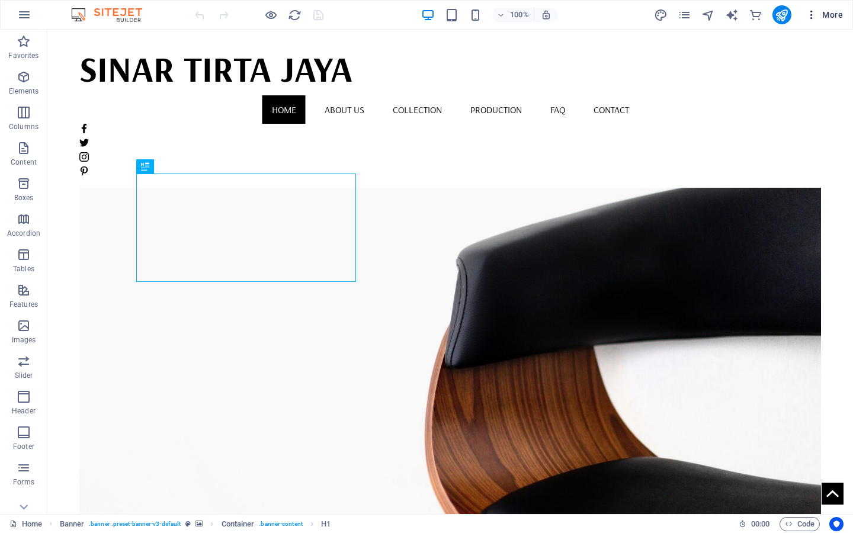
click at [813, 15] on icon "button" at bounding box center [811, 15] width 12 height 12
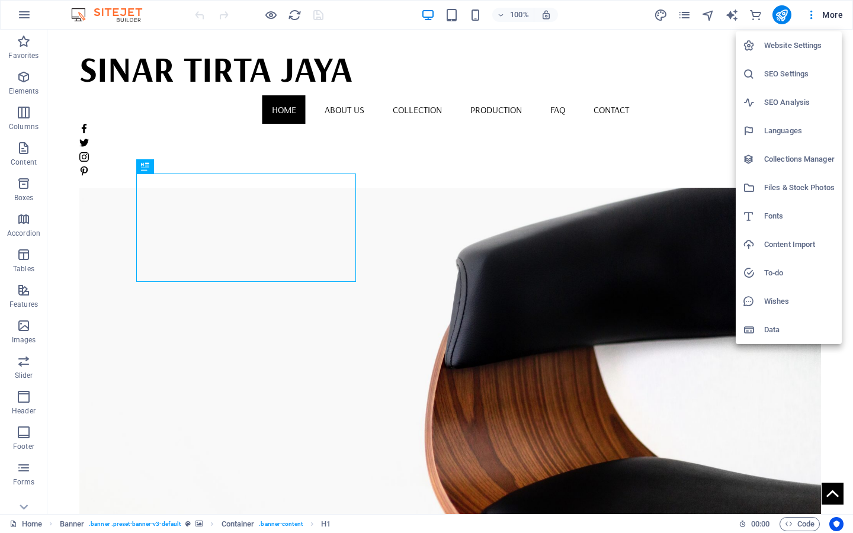
click at [829, 15] on div at bounding box center [426, 266] width 853 height 533
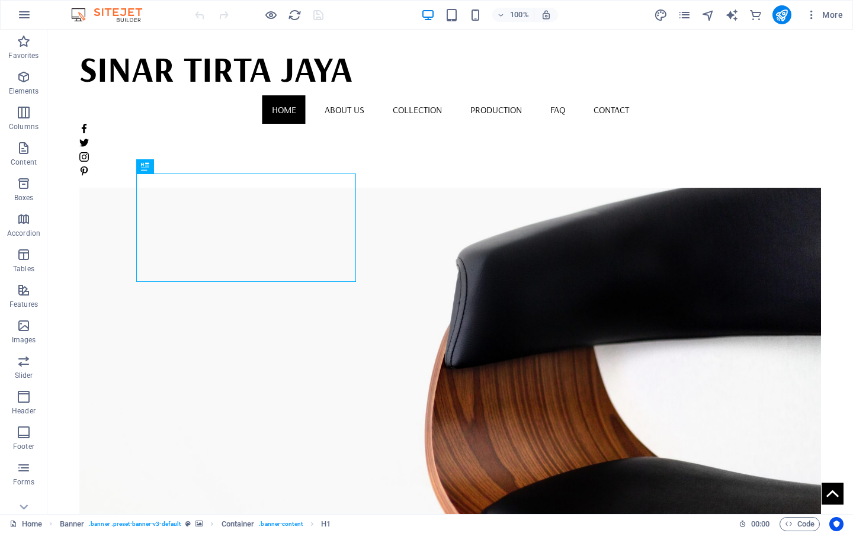
click at [829, 15] on span "More" at bounding box center [823, 15] width 37 height 12
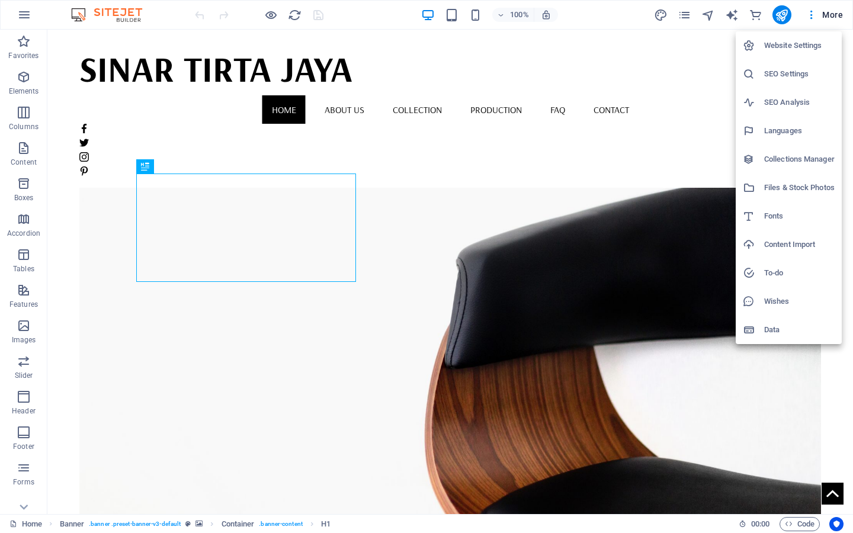
click at [269, 15] on div at bounding box center [426, 266] width 853 height 533
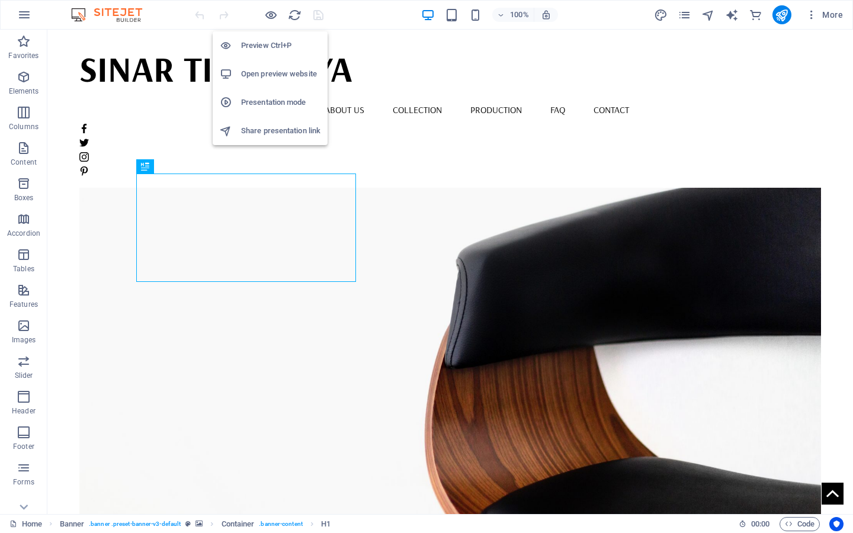
click at [269, 15] on icon "button" at bounding box center [271, 15] width 14 height 14
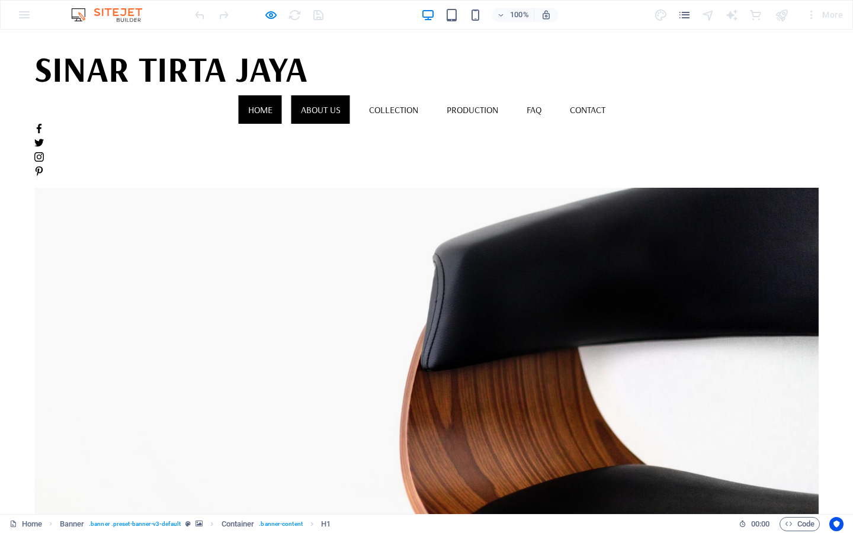
click at [350, 95] on link "About us" at bounding box center [320, 109] width 59 height 28
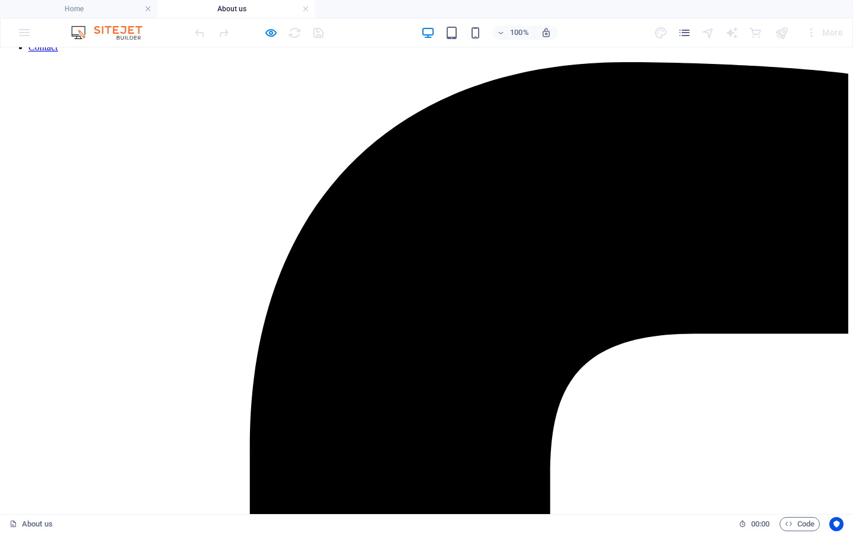
scroll to position [37, 0]
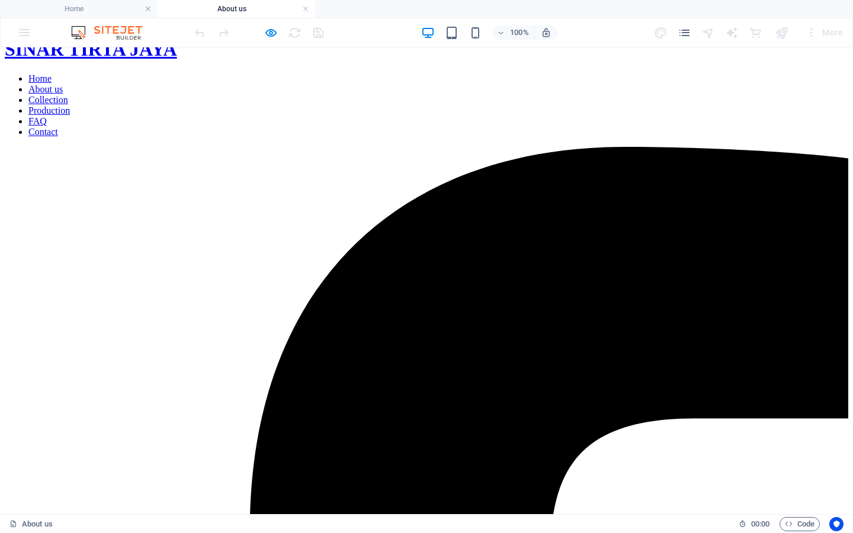
click at [301, 10] on h4 "About us" at bounding box center [237, 8] width 158 height 13
drag, startPoint x: 309, startPoint y: 10, endPoint x: 309, endPoint y: 418, distance: 407.4
click at [309, 10] on link at bounding box center [305, 9] width 7 height 11
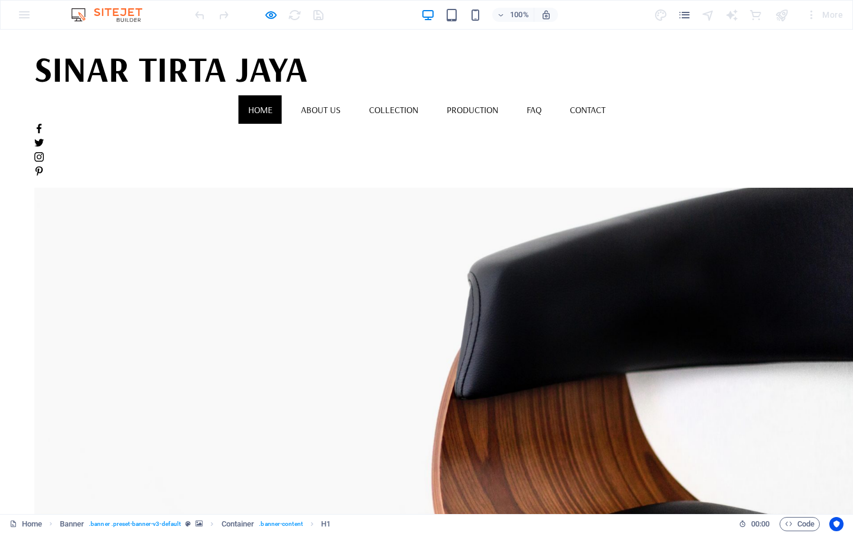
click at [28, 15] on div "100% More" at bounding box center [427, 15] width 852 height 28
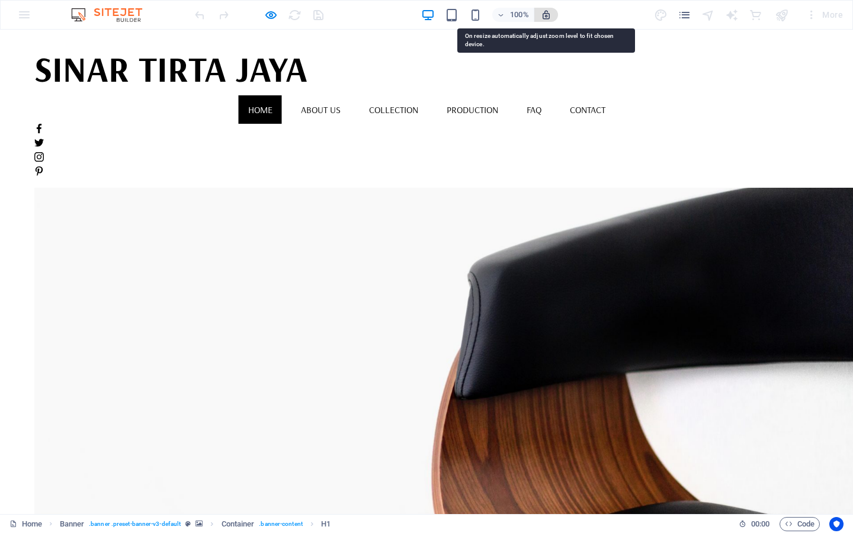
click at [548, 17] on icon "button" at bounding box center [546, 14] width 11 height 11
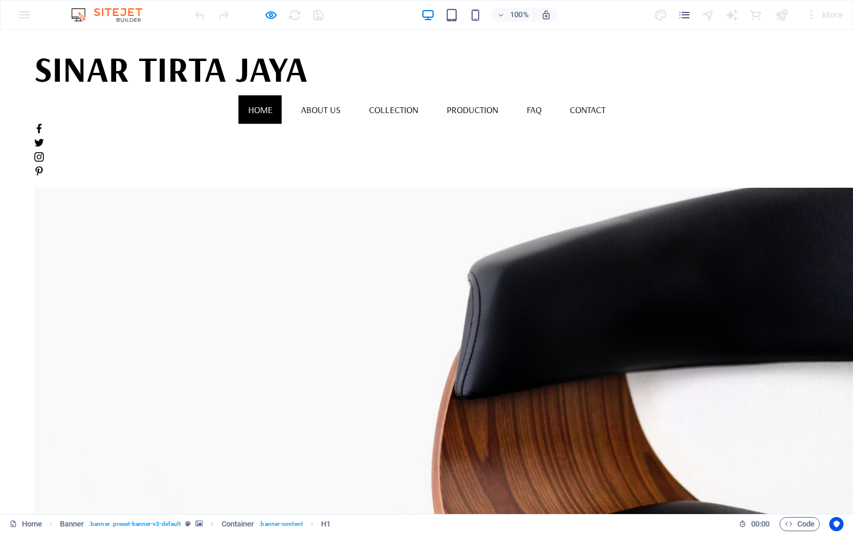
click at [824, 19] on div "More" at bounding box center [824, 14] width 47 height 19
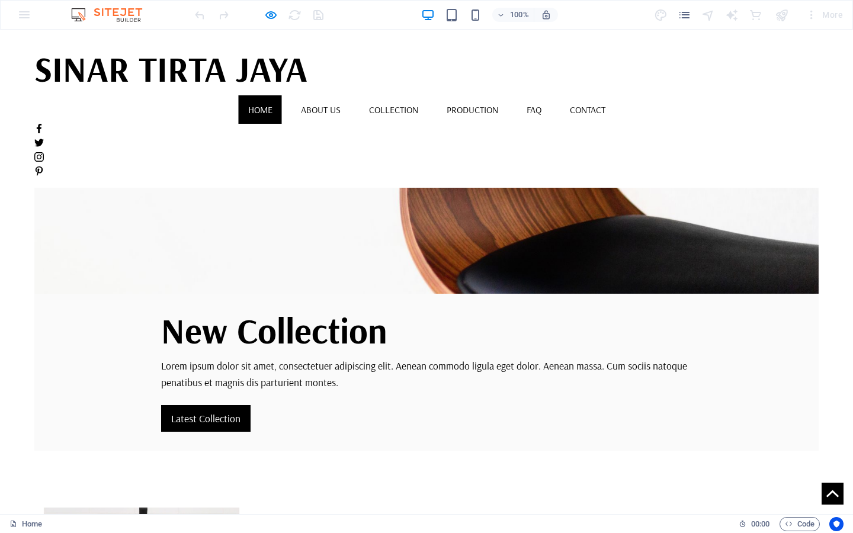
scroll to position [0, 0]
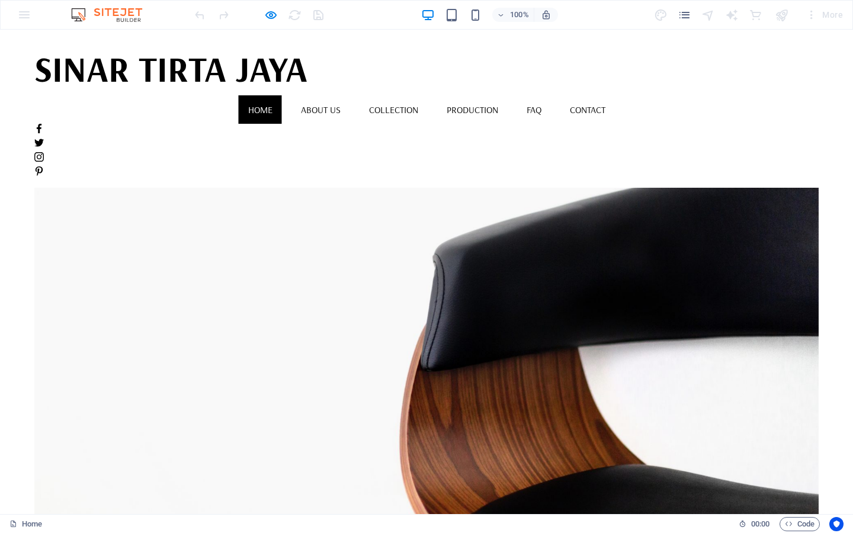
click at [17, 14] on div "100% More" at bounding box center [427, 15] width 852 height 28
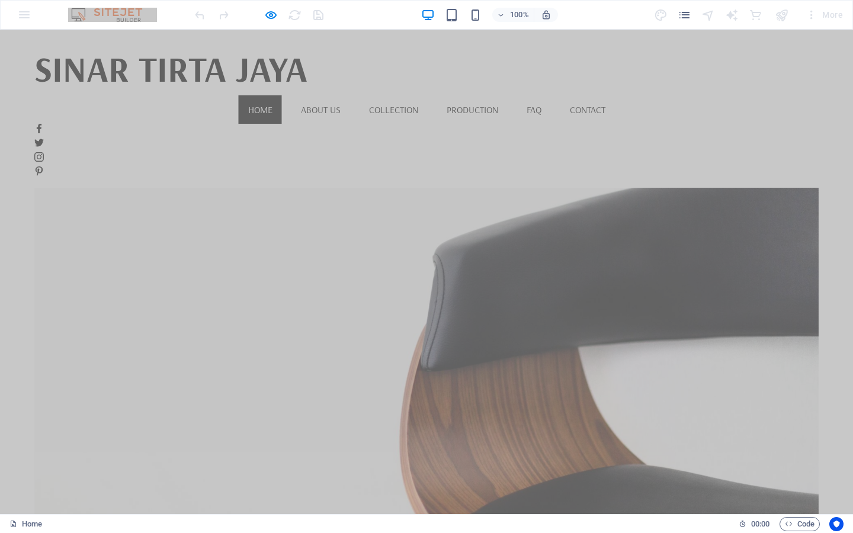
click at [8, 101] on header "SINAR TIRTA JAYA Home About us Collection Production FAQ Contact Menu" at bounding box center [426, 109] width 853 height 158
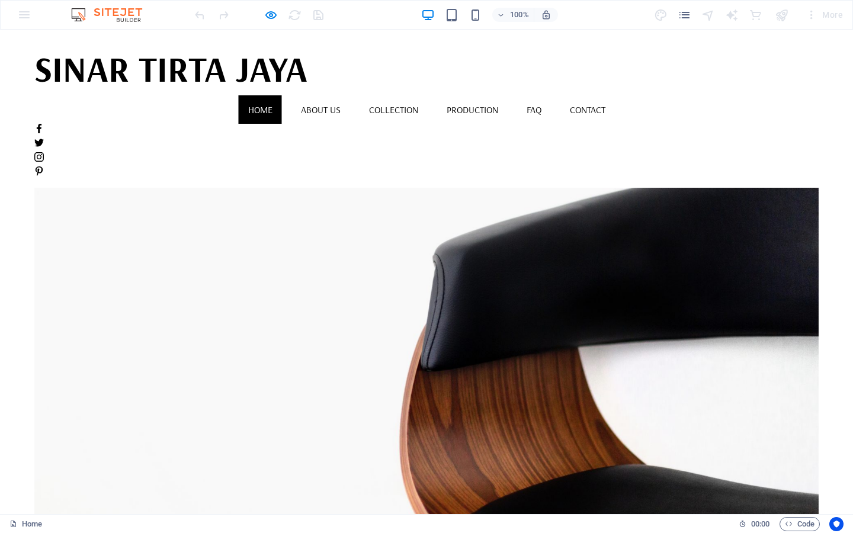
click at [18, 21] on div "100% More" at bounding box center [427, 15] width 852 height 28
click at [118, 24] on div "100% More" at bounding box center [427, 15] width 852 height 28
click at [117, 17] on img at bounding box center [112, 15] width 89 height 14
click at [817, 16] on div "More" at bounding box center [824, 14] width 47 height 19
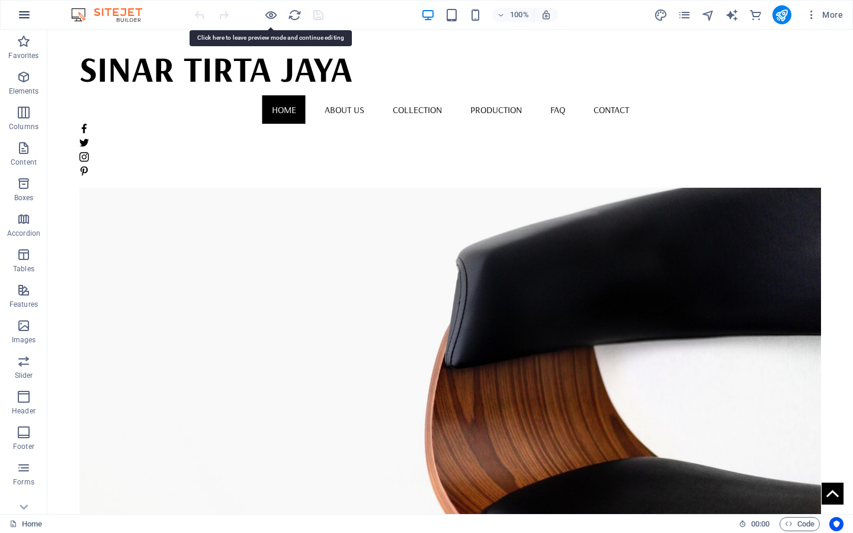
click at [31, 12] on icon "button" at bounding box center [24, 15] width 14 height 14
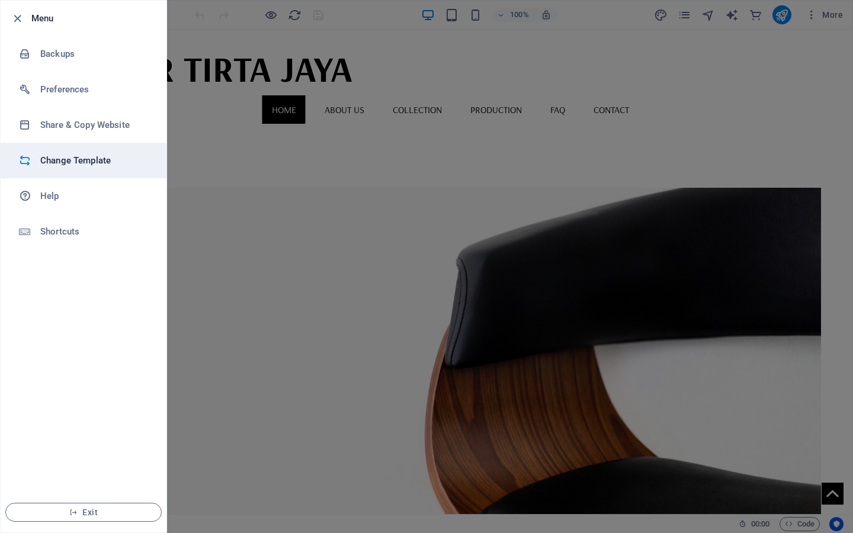
click at [80, 155] on h6 "Change Template" at bounding box center [95, 160] width 110 height 14
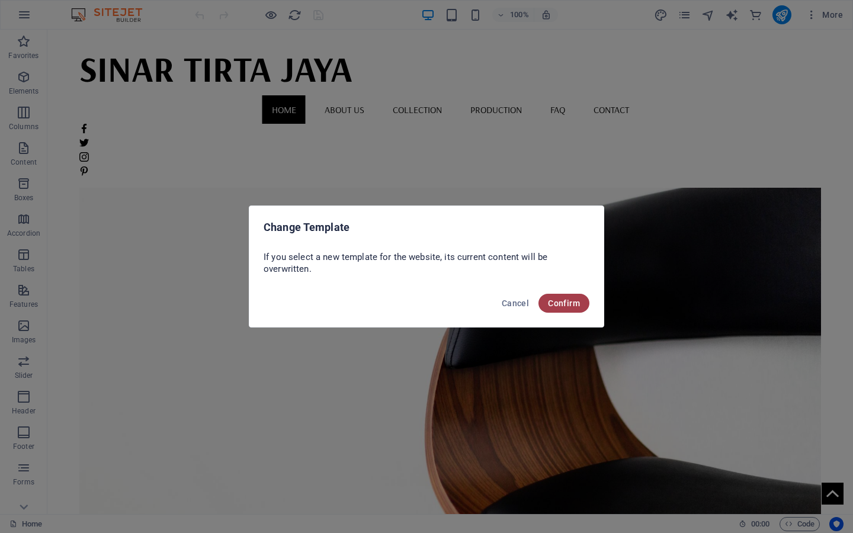
click at [560, 301] on span "Confirm" at bounding box center [564, 302] width 32 height 9
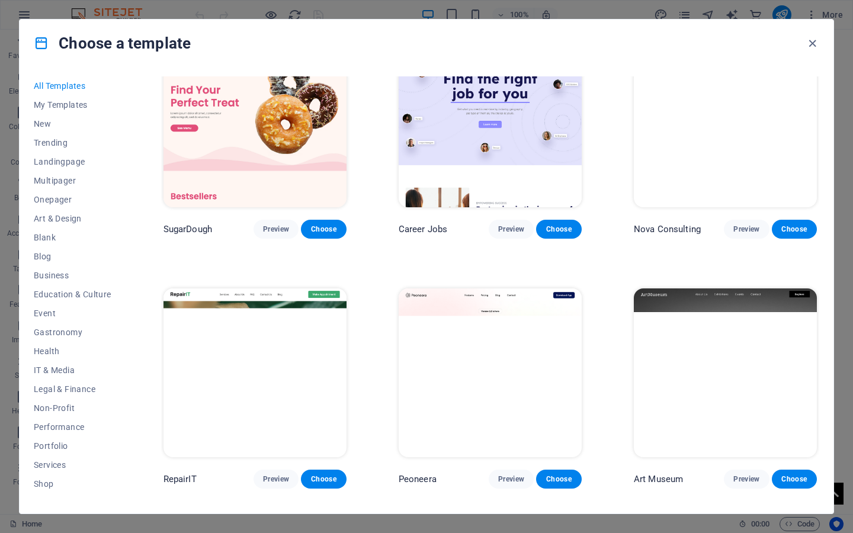
scroll to position [42, 0]
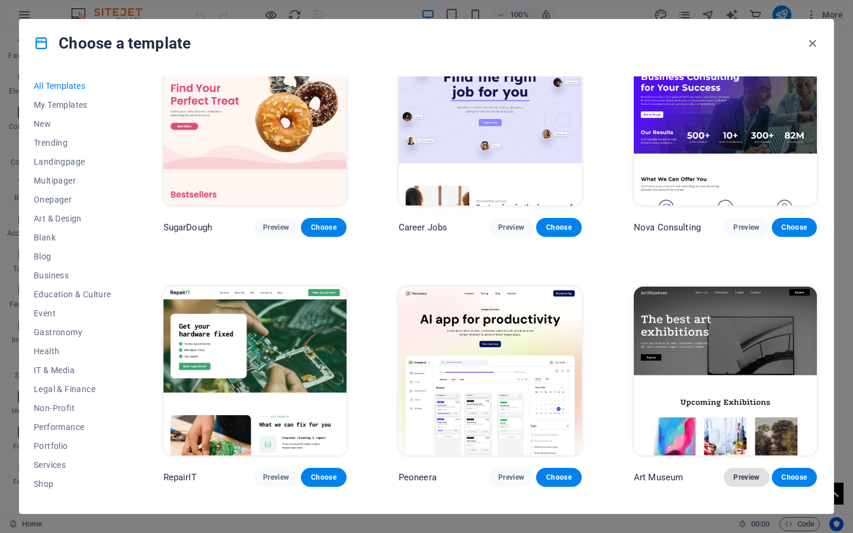
click at [730, 468] on button "Preview" at bounding box center [746, 477] width 45 height 19
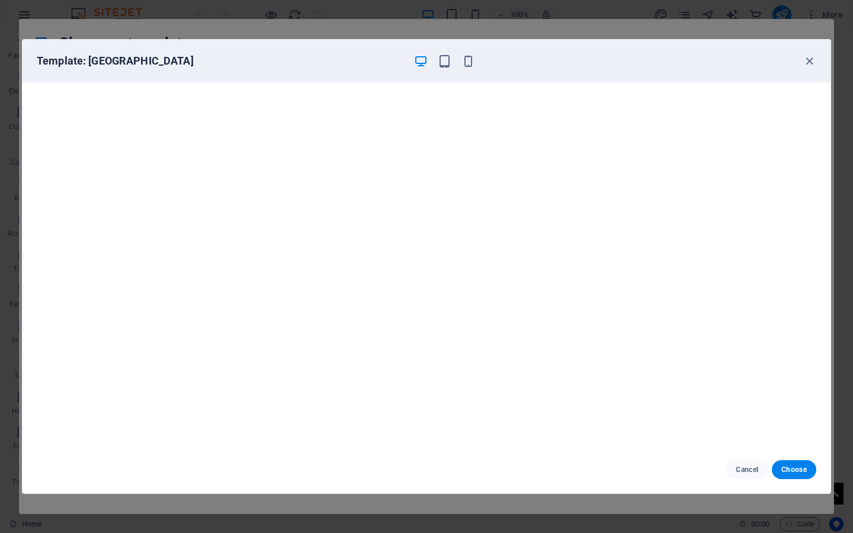
click at [743, 455] on div "Cancel Choose" at bounding box center [427, 469] width 808 height 47
click at [743, 463] on button "Cancel" at bounding box center [747, 469] width 44 height 19
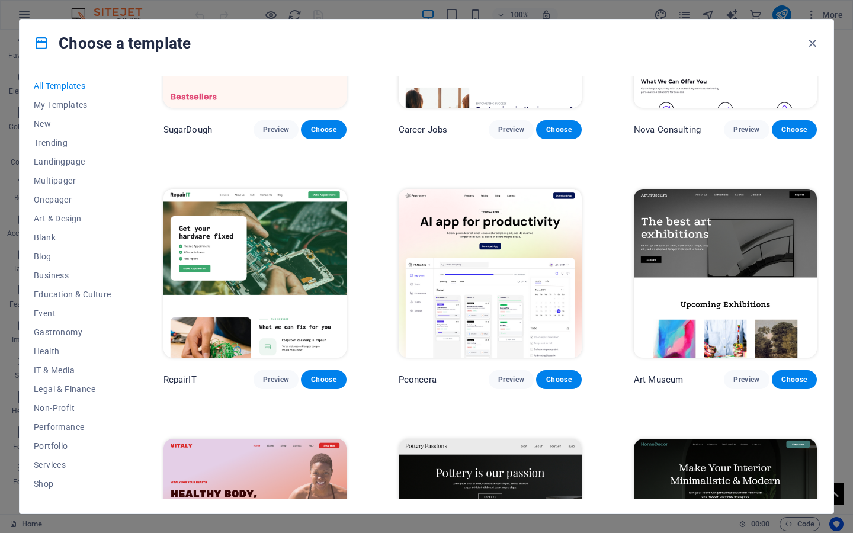
scroll to position [157, 0]
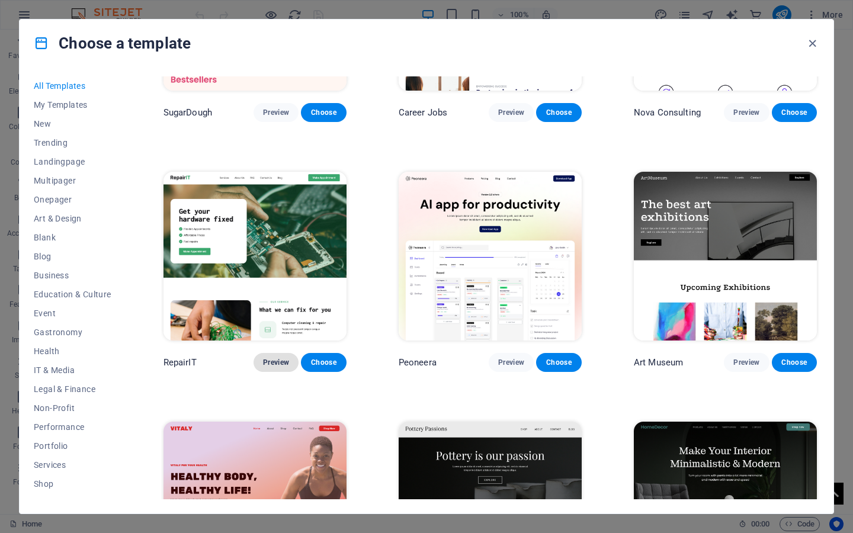
click at [281, 359] on span "Preview" at bounding box center [276, 362] width 26 height 9
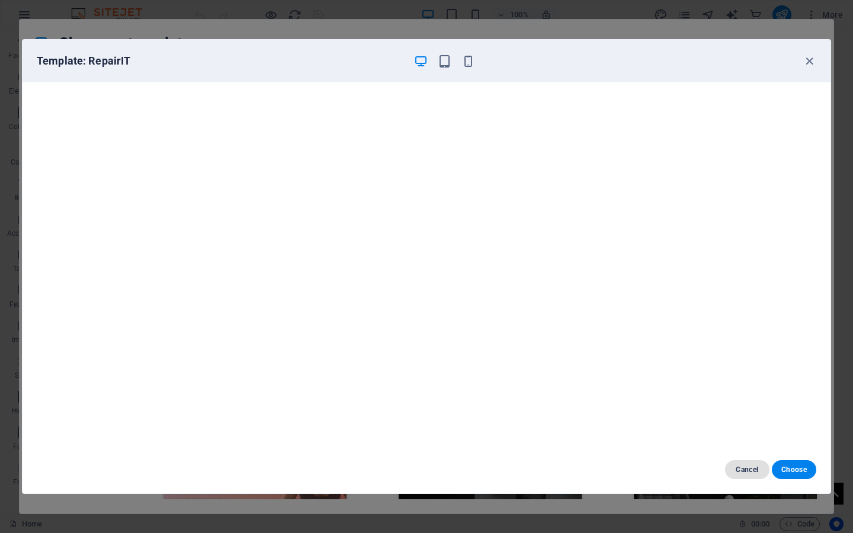
click at [734, 470] on button "Cancel" at bounding box center [747, 469] width 44 height 19
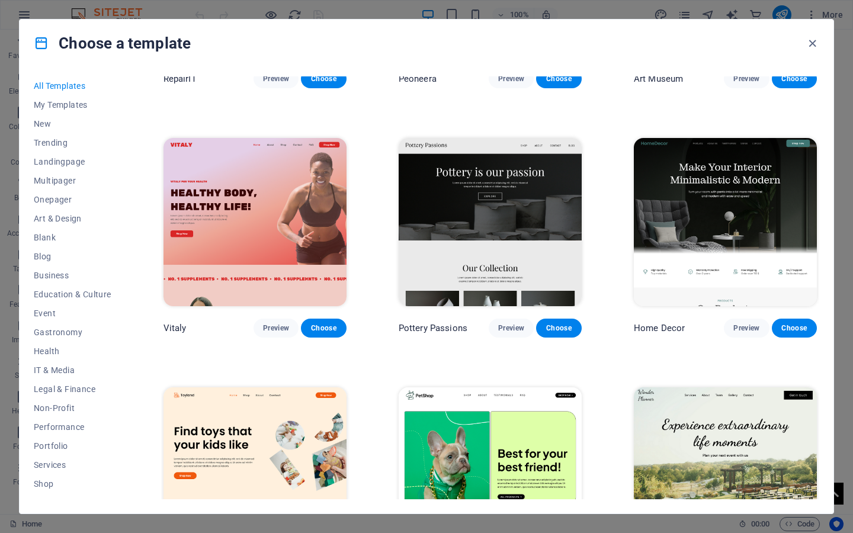
scroll to position [454, 0]
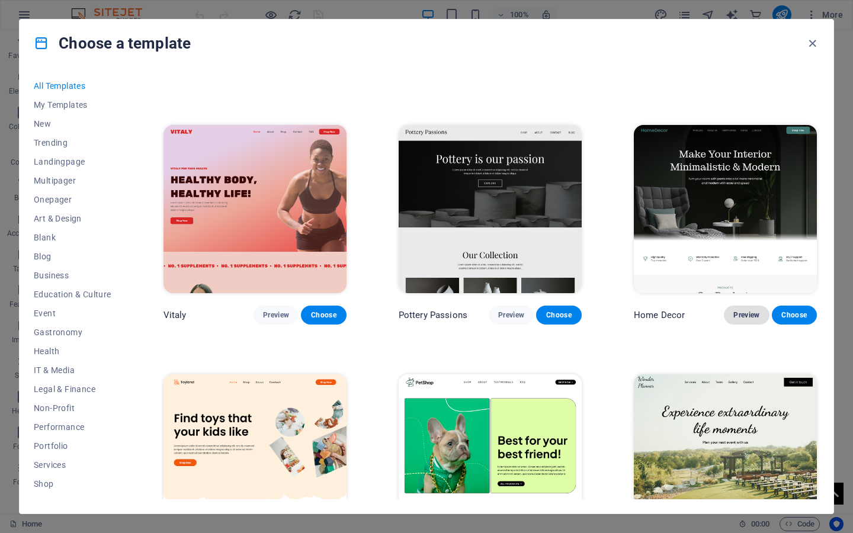
click at [739, 310] on span "Preview" at bounding box center [746, 314] width 26 height 9
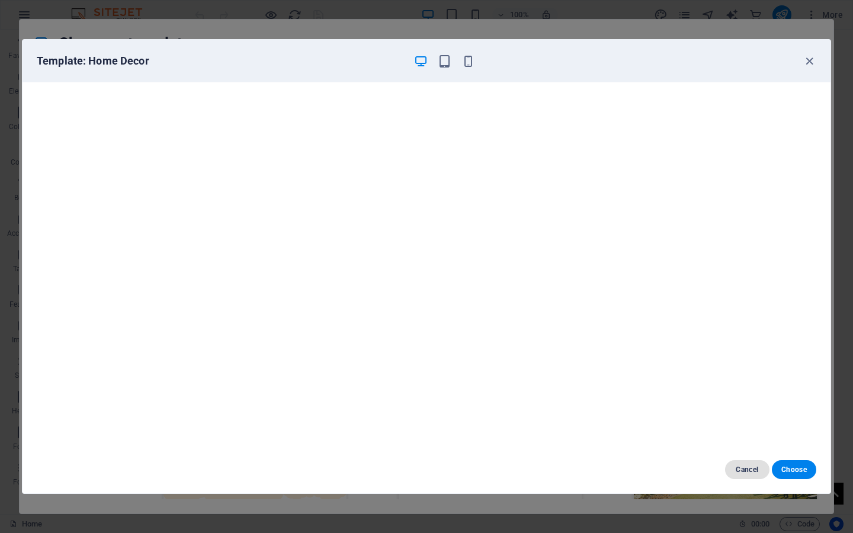
click at [748, 468] on span "Cancel" at bounding box center [746, 469] width 25 height 9
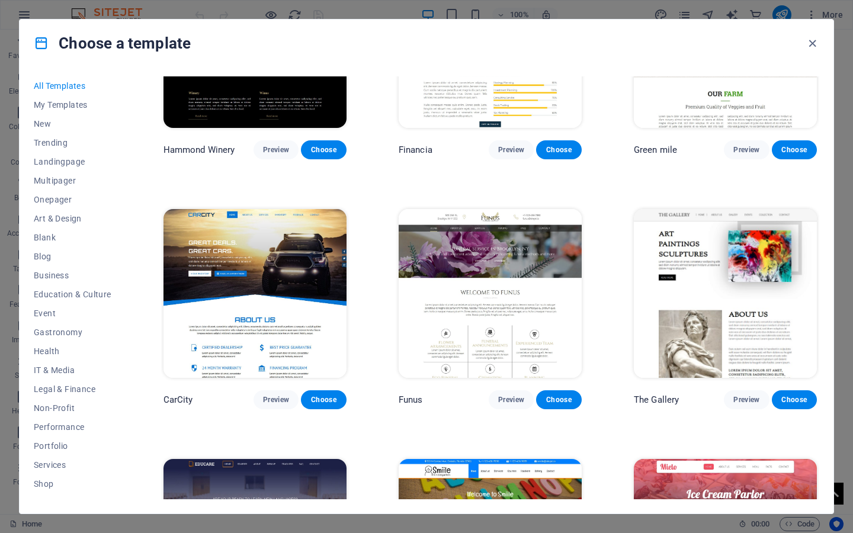
scroll to position [8129, 0]
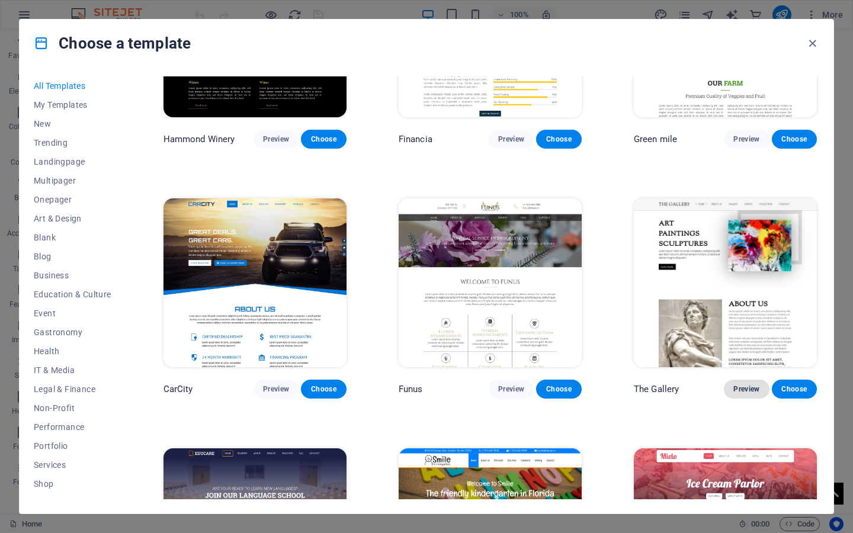
click at [750, 384] on span "Preview" at bounding box center [746, 388] width 26 height 9
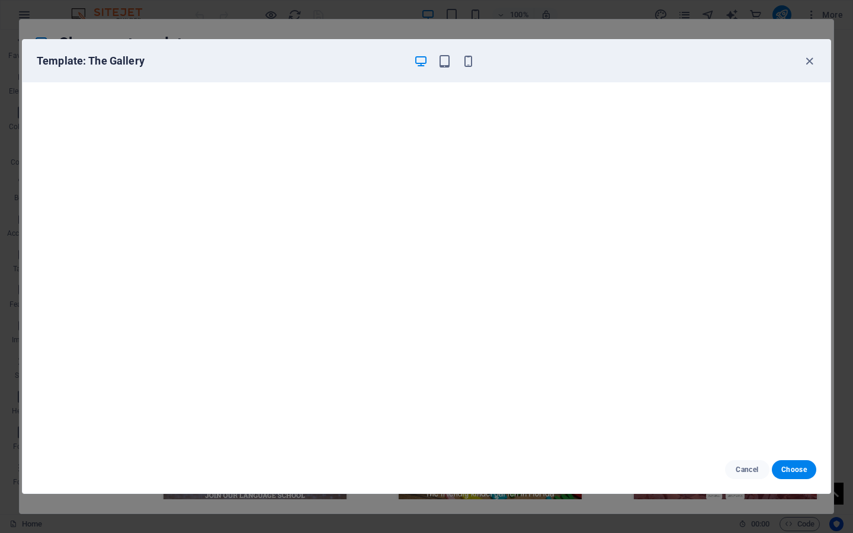
scroll to position [0, 0]
click at [808, 60] on icon "button" at bounding box center [809, 61] width 14 height 14
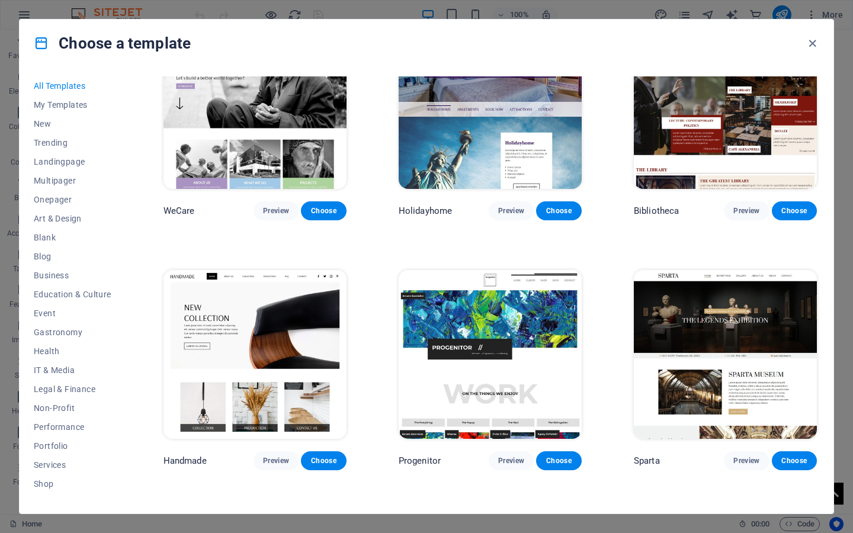
scroll to position [7307, 0]
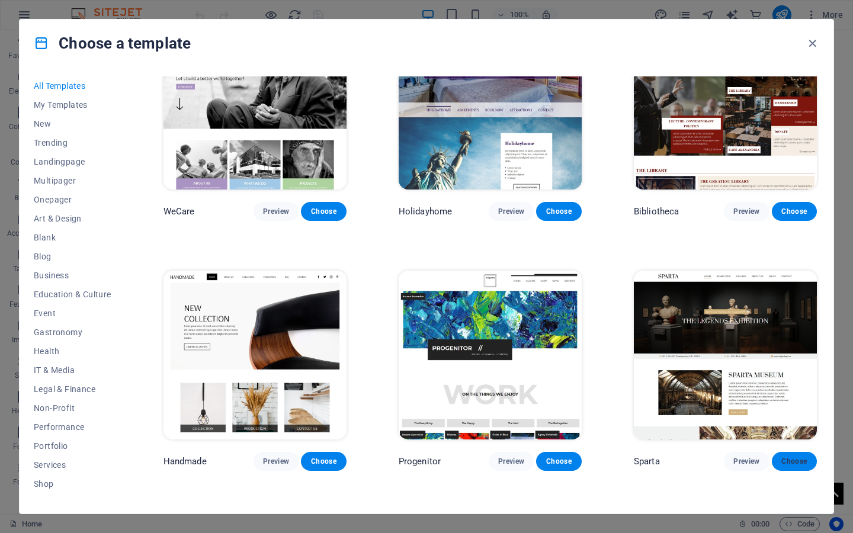
click at [791, 457] on span "Choose" at bounding box center [794, 461] width 26 height 9
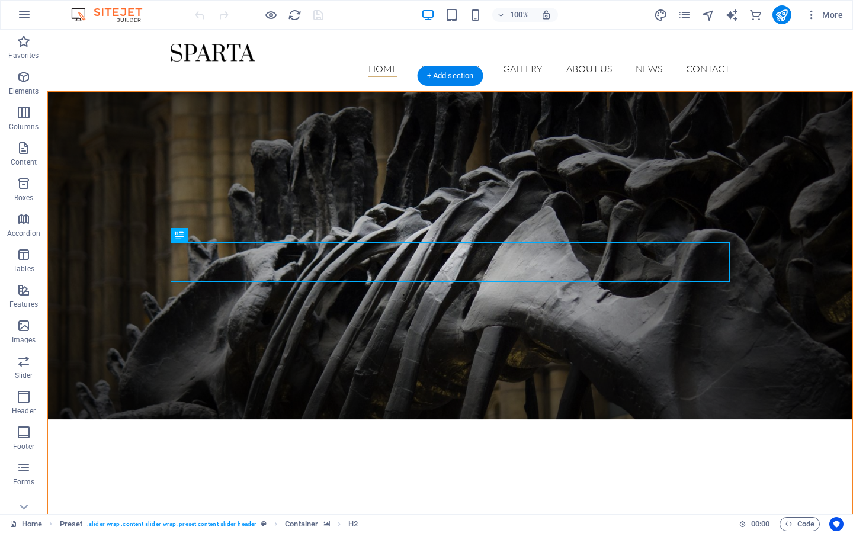
click at [535, 153] on figure at bounding box center [450, 255] width 804 height 327
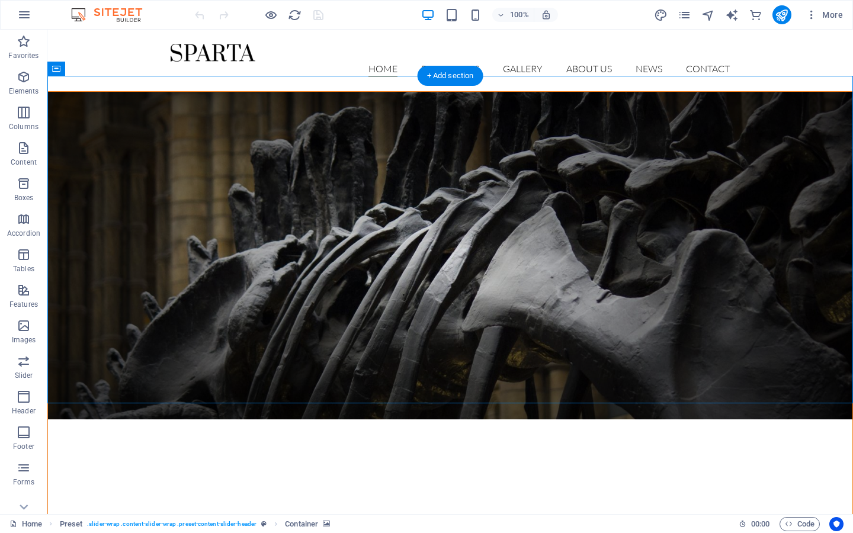
click at [514, 136] on figure at bounding box center [450, 255] width 804 height 327
click at [74, 69] on span "Preset" at bounding box center [75, 68] width 21 height 7
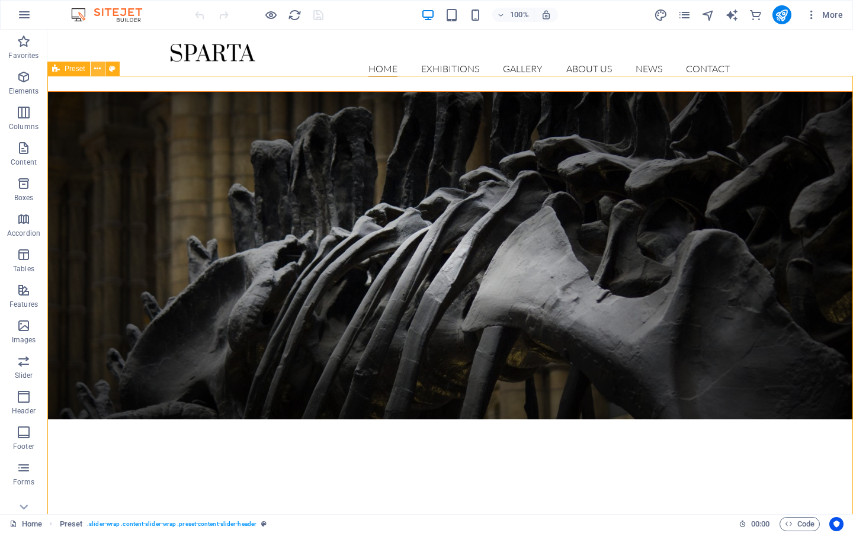
click at [100, 68] on icon at bounding box center [97, 69] width 7 height 12
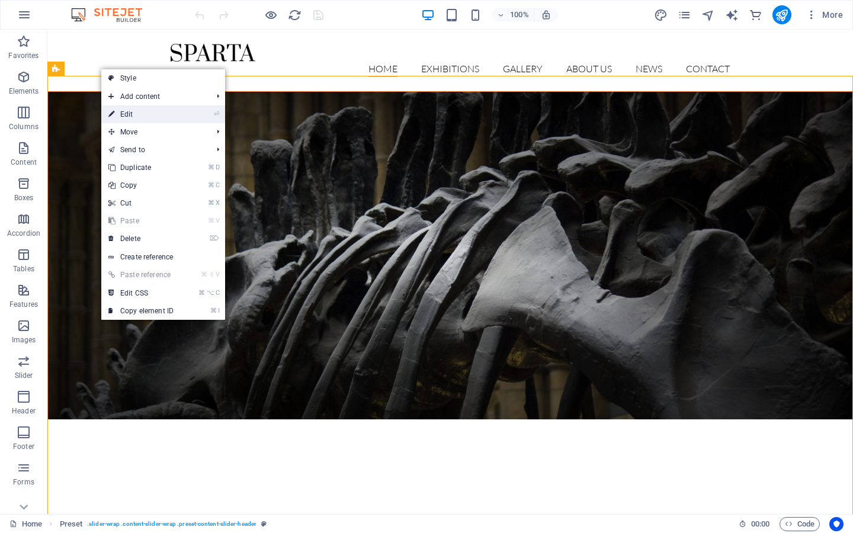
click at [140, 112] on link "⏎ Edit" at bounding box center [140, 114] width 79 height 18
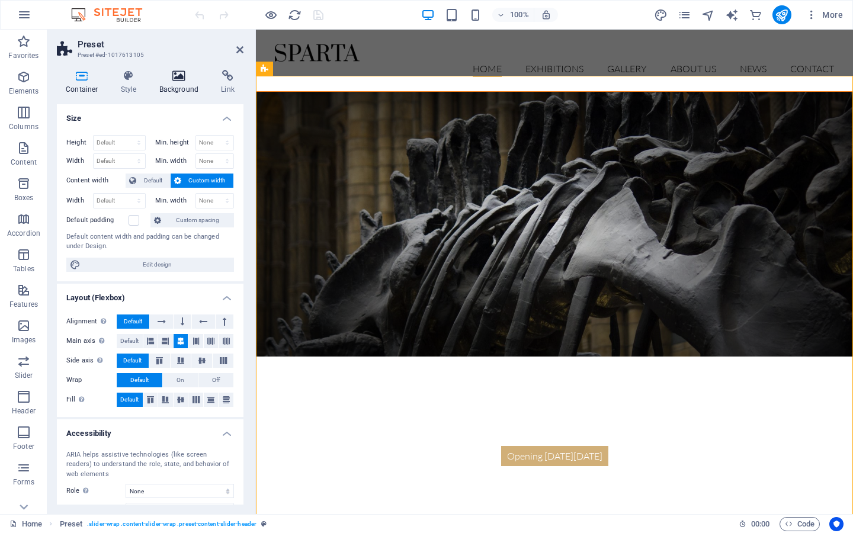
click at [175, 81] on icon at bounding box center [178, 76] width 57 height 12
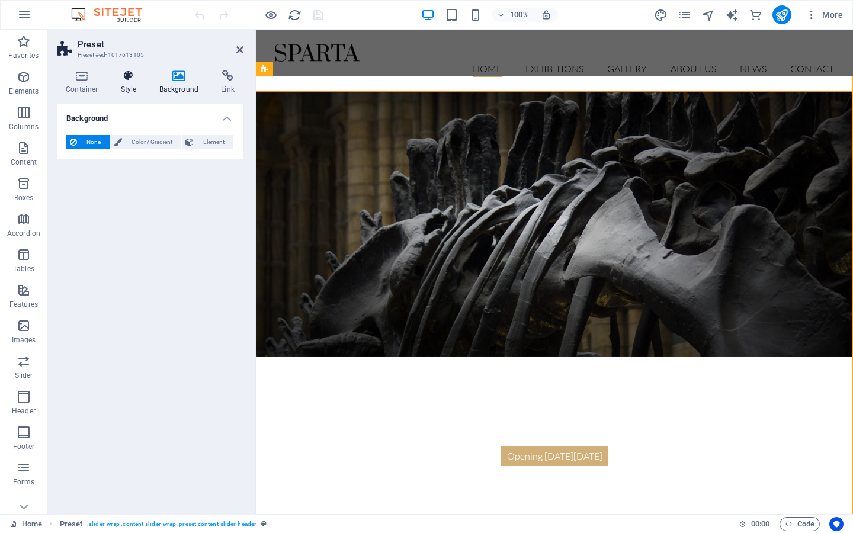
click at [124, 75] on icon at bounding box center [129, 76] width 34 height 12
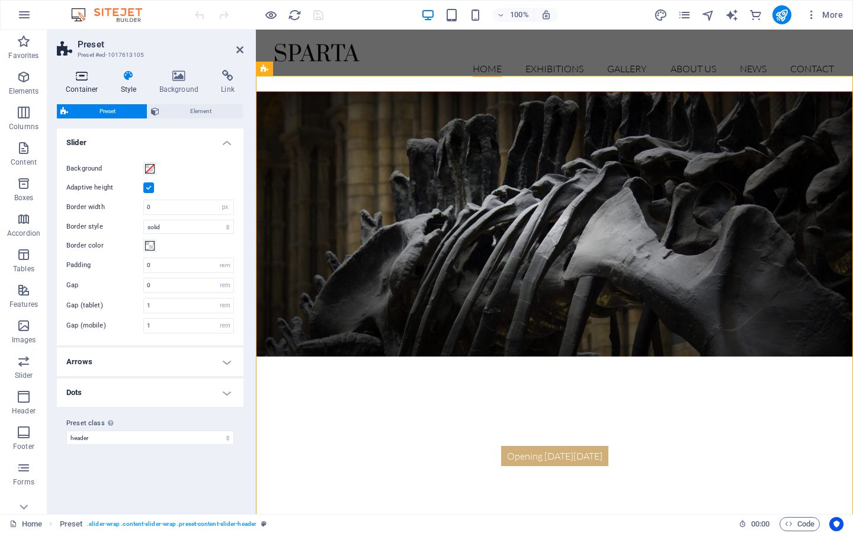
click at [87, 73] on icon at bounding box center [82, 76] width 50 height 12
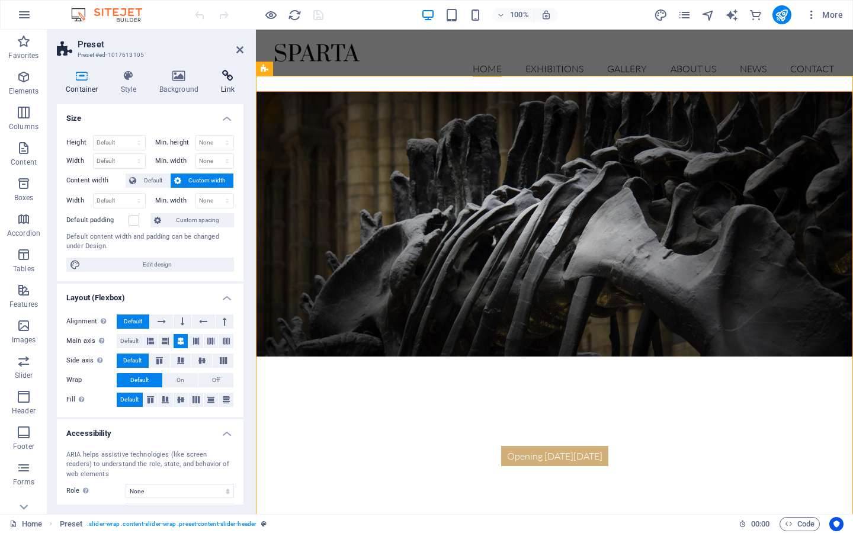
click at [221, 84] on h4 "Link" at bounding box center [227, 82] width 31 height 25
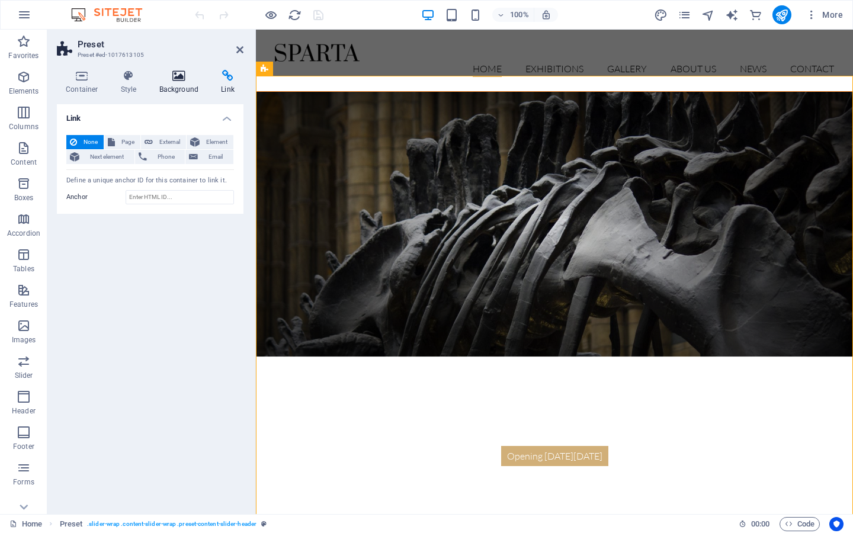
click at [182, 81] on icon at bounding box center [178, 76] width 57 height 12
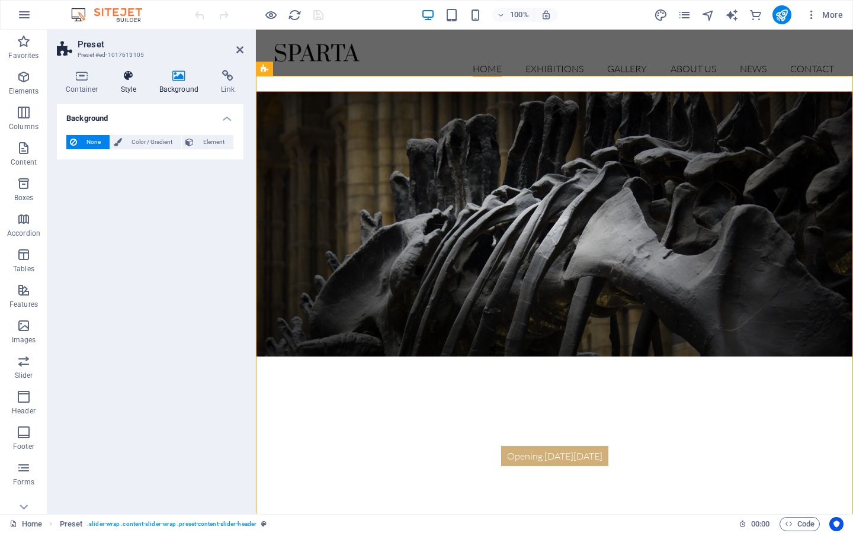
click at [139, 77] on icon at bounding box center [129, 76] width 34 height 12
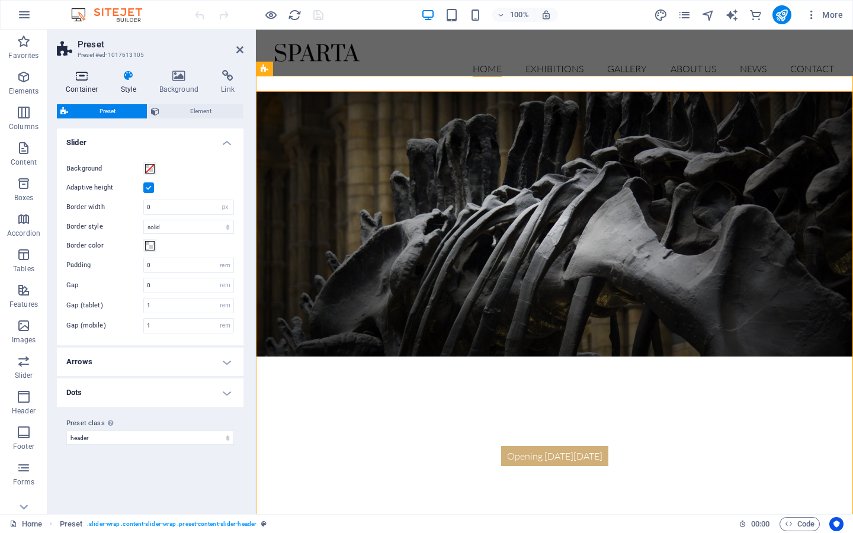
click at [79, 76] on icon at bounding box center [82, 76] width 50 height 12
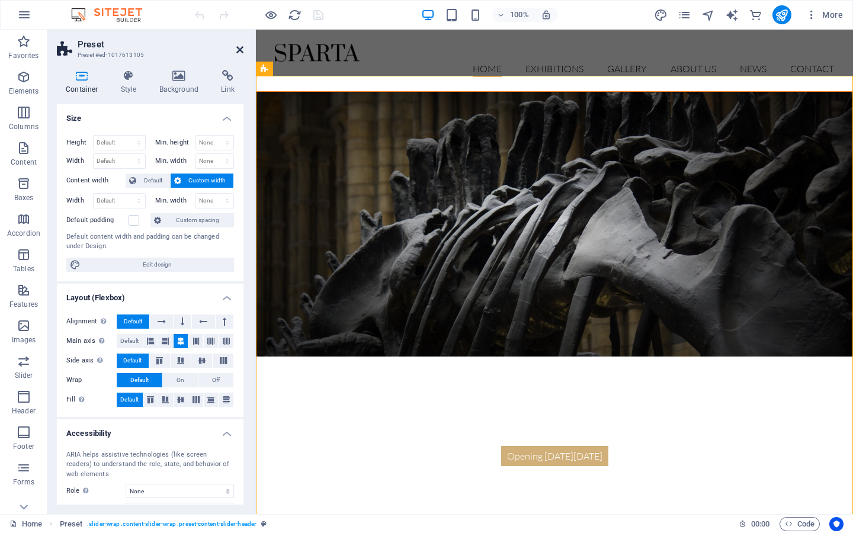
click at [241, 47] on icon at bounding box center [239, 49] width 7 height 9
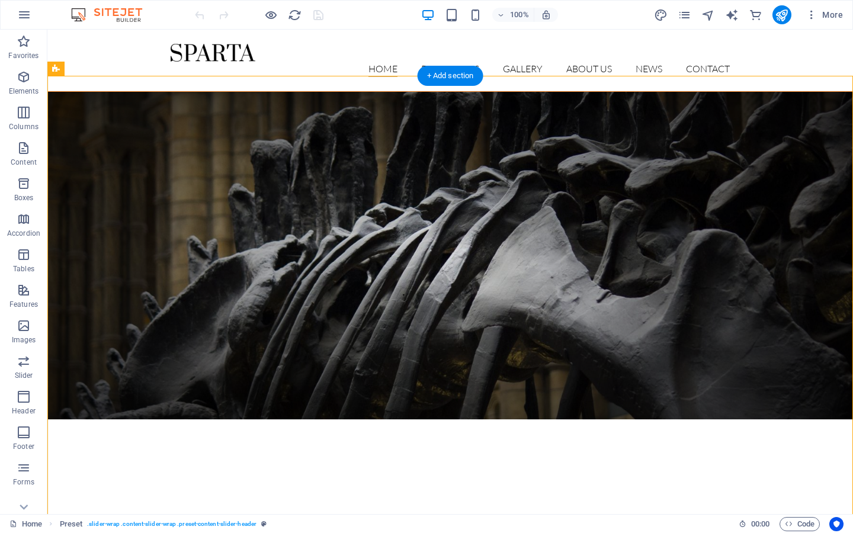
click at [105, 104] on figure at bounding box center [450, 255] width 804 height 327
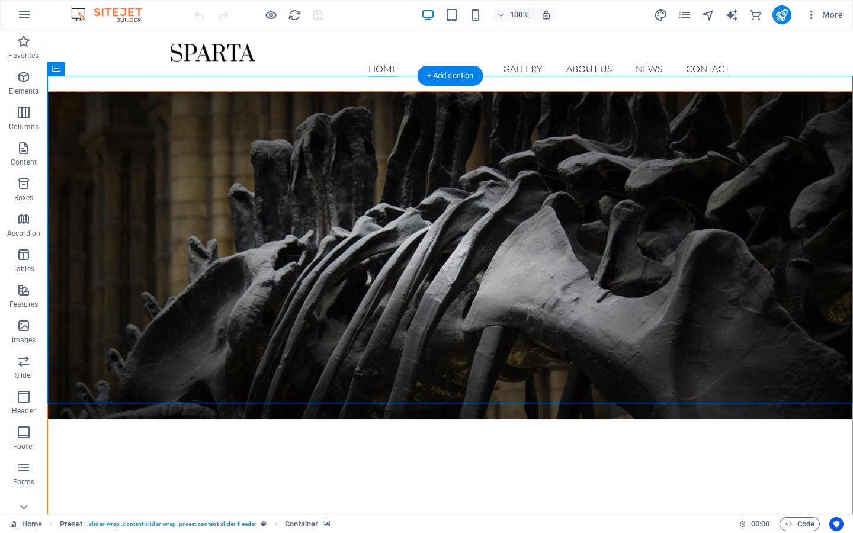
click at [105, 104] on figure at bounding box center [450, 255] width 804 height 327
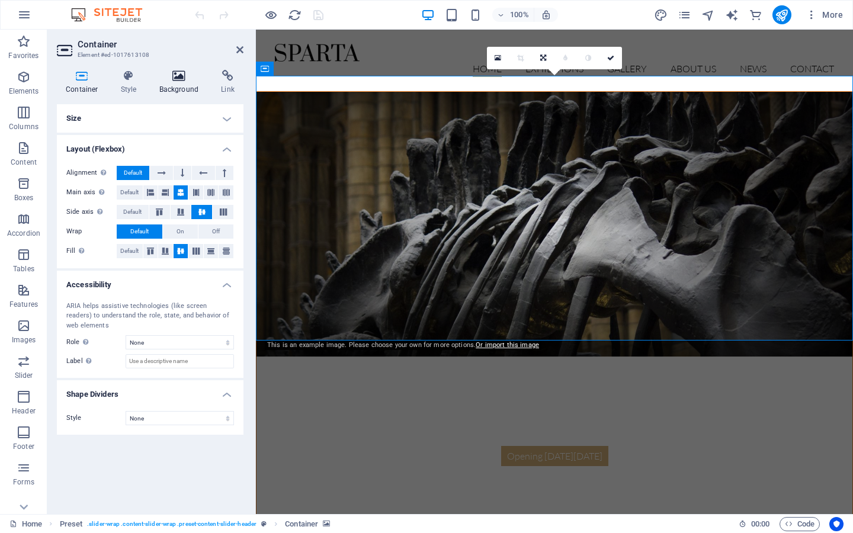
click at [186, 82] on h4 "Background" at bounding box center [181, 82] width 62 height 25
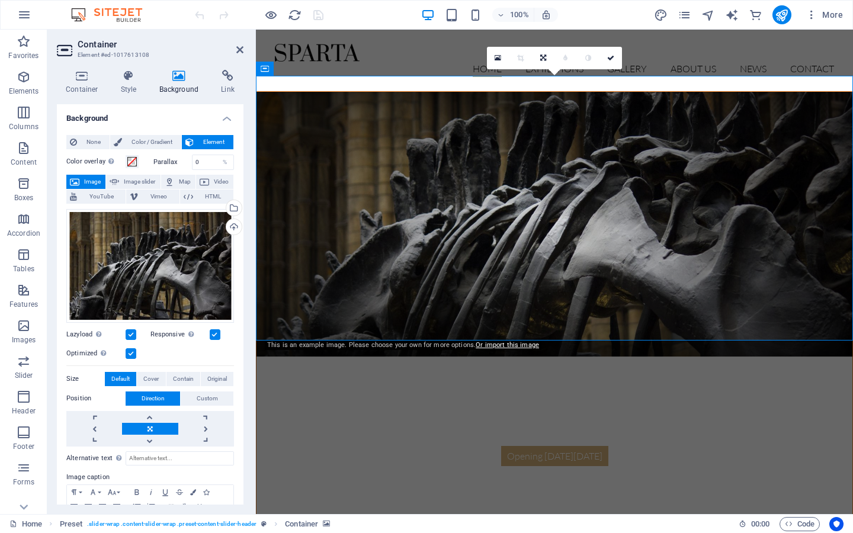
click at [285, 259] on figure at bounding box center [554, 224] width 596 height 265
click at [171, 248] on div "Drag files here, click to choose files or select files from Files or our free s…" at bounding box center [150, 266] width 168 height 114
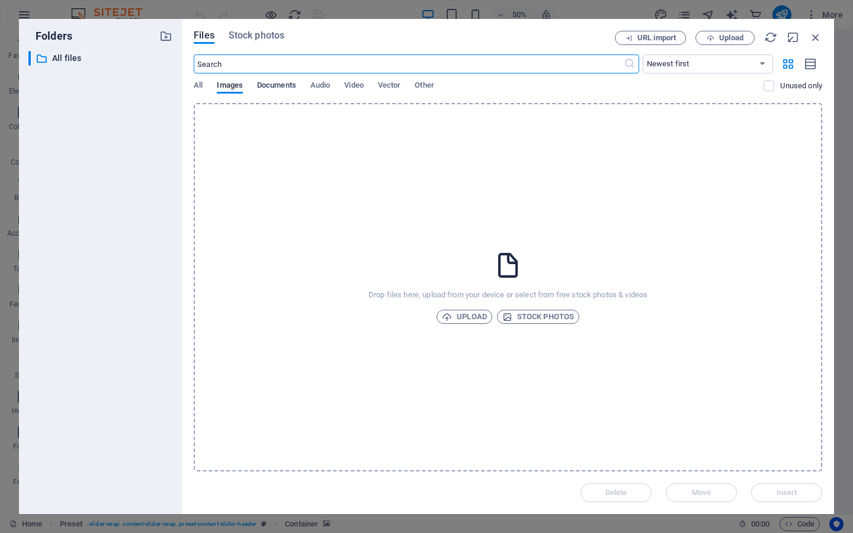
click at [288, 88] on span "Documents" at bounding box center [276, 86] width 39 height 17
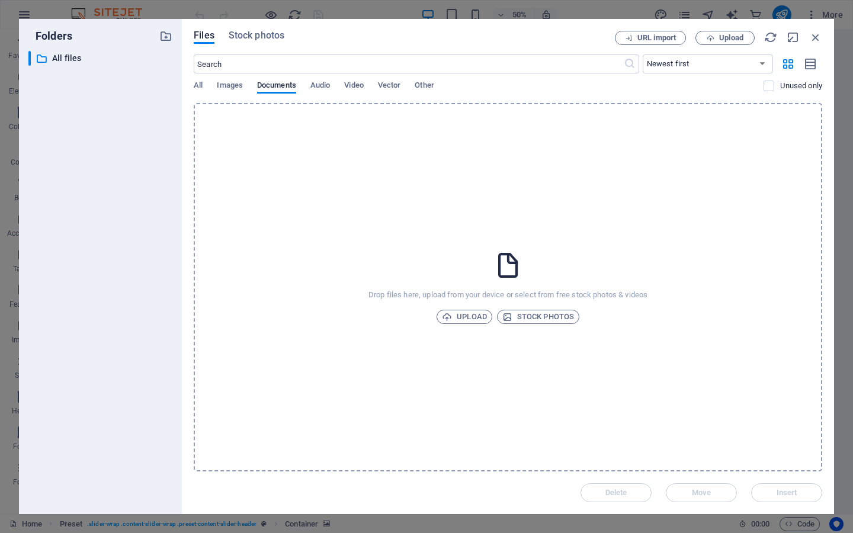
click at [335, 89] on div "All Images Documents Audio Video Vector Other" at bounding box center [479, 92] width 570 height 23
click at [401, 90] on span "Vector" at bounding box center [389, 86] width 23 height 17
click at [394, 85] on span "Vector" at bounding box center [389, 86] width 23 height 17
click at [650, 43] on button "URL import" at bounding box center [650, 38] width 71 height 14
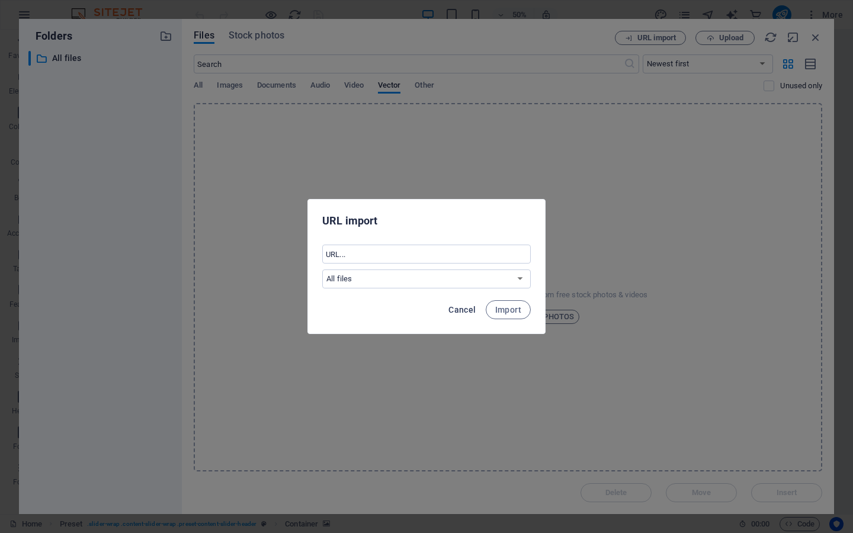
click at [465, 310] on span "Cancel" at bounding box center [461, 309] width 27 height 9
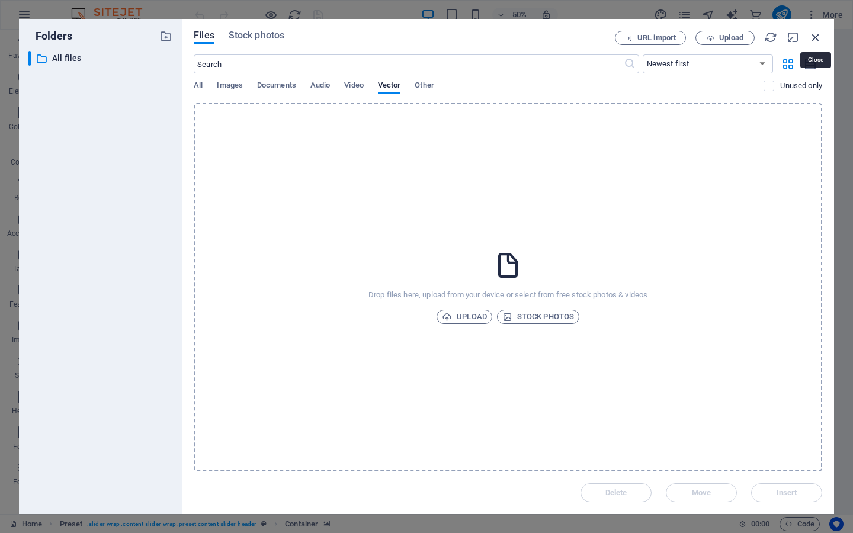
click at [810, 42] on icon "button" at bounding box center [815, 37] width 13 height 13
